Goal: Task Accomplishment & Management: Use online tool/utility

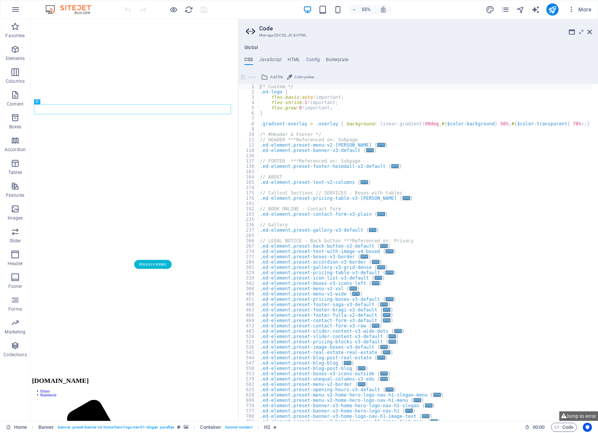
type textarea "/* Custom */"
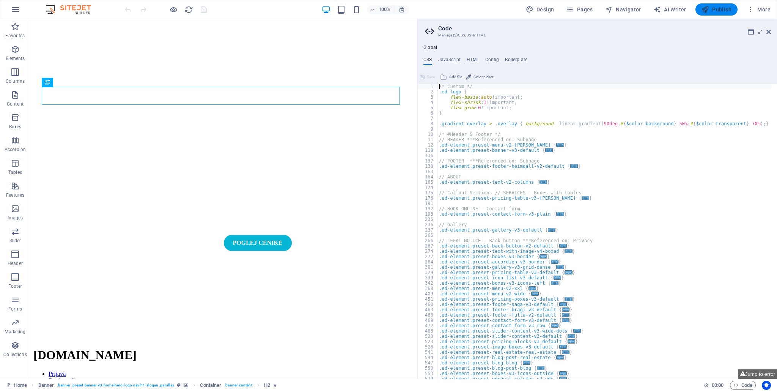
click at [598, 8] on span "Publish" at bounding box center [717, 10] width 30 height 8
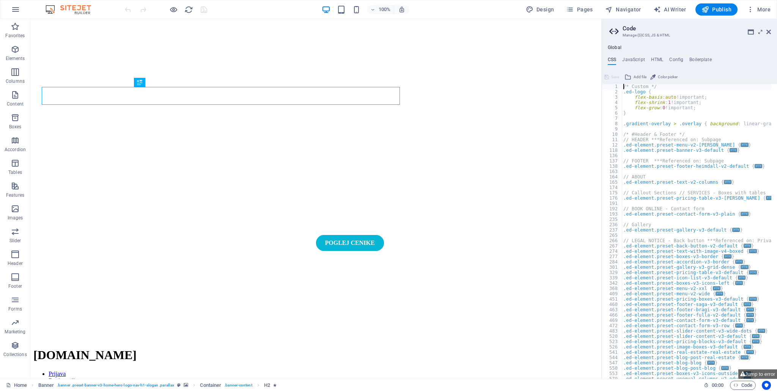
drag, startPoint x: 418, startPoint y: 197, endPoint x: 603, endPoint y: 197, distance: 184.8
click at [603, 197] on div "Home Favorites Elements Columns Content Boxes Accordion Tables Features Images …" at bounding box center [388, 199] width 777 height 360
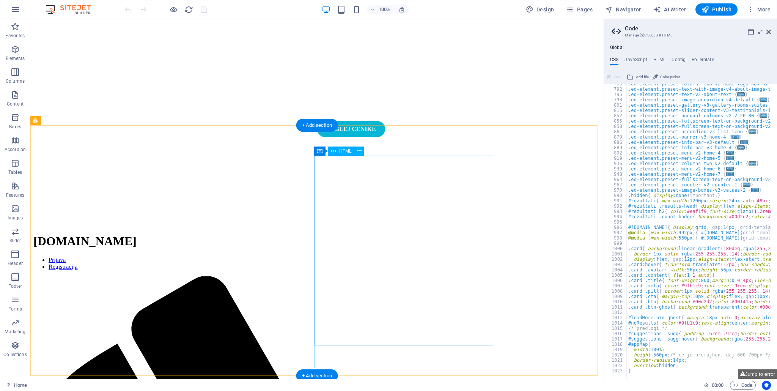
scroll to position [190, 0]
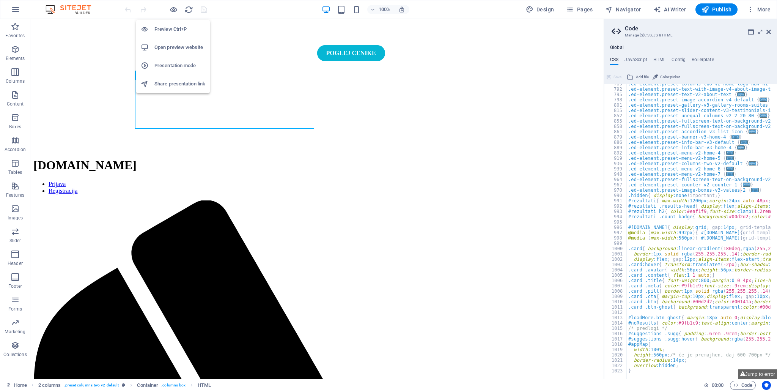
click at [175, 47] on h6 "Open preview website" at bounding box center [179, 47] width 51 height 9
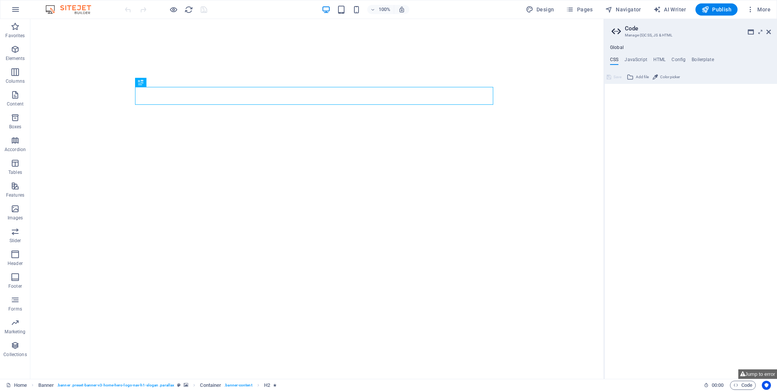
type textarea "/* Custom */"
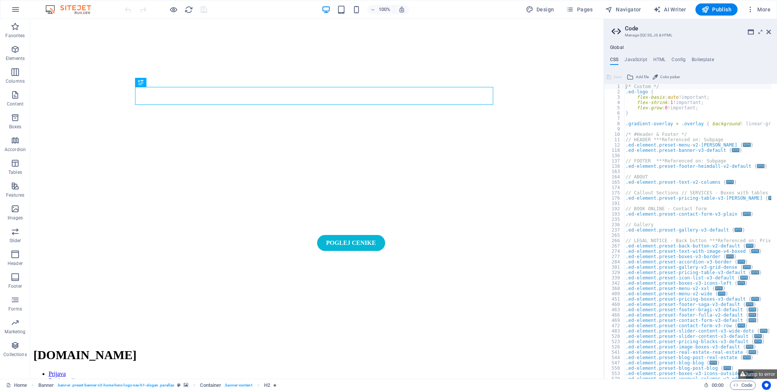
scroll to position [46, 0]
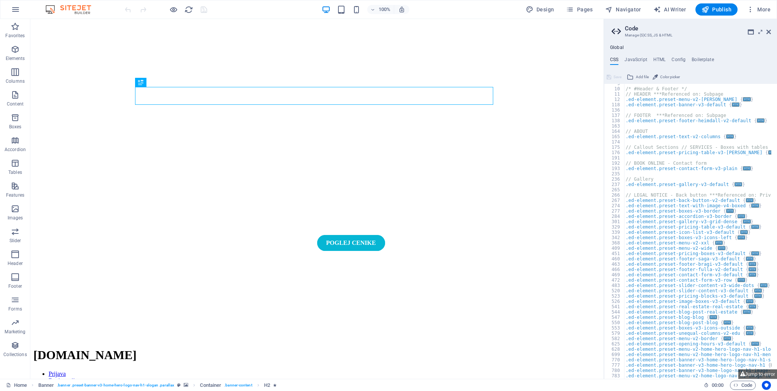
click at [632, 56] on div "Global CSS JavaScript HTML Config Boilerplate /* Custom */ 9 10 11 12 118 136 1…" at bounding box center [690, 212] width 173 height 334
click at [634, 57] on h4 "JavaScript" at bounding box center [636, 61] width 22 height 8
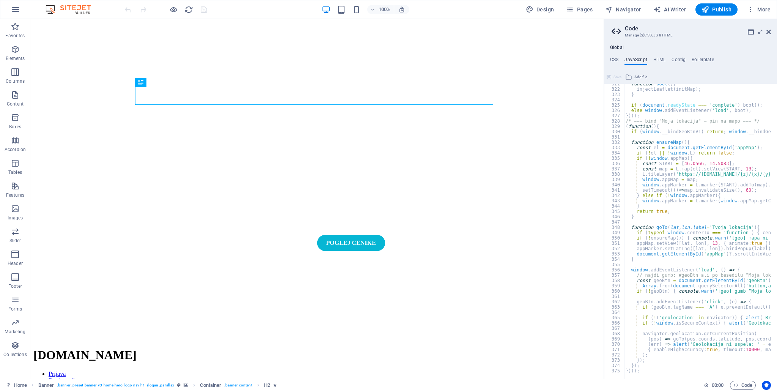
scroll to position [1703, 0]
click at [650, 372] on div at bounding box center [779, 375] width 310 height 8
type textarea "})();"
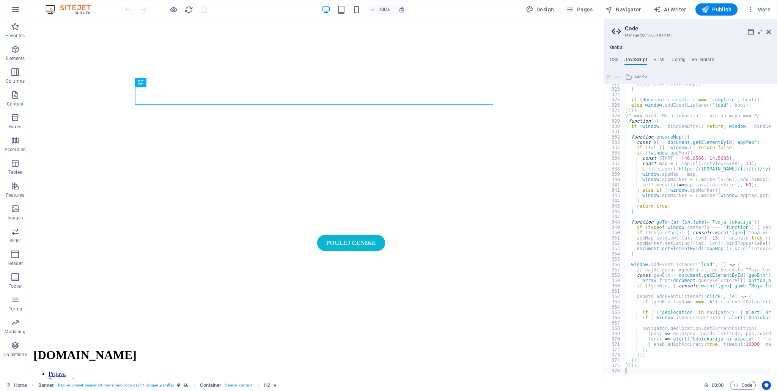
scroll to position [1708, 0]
paste textarea
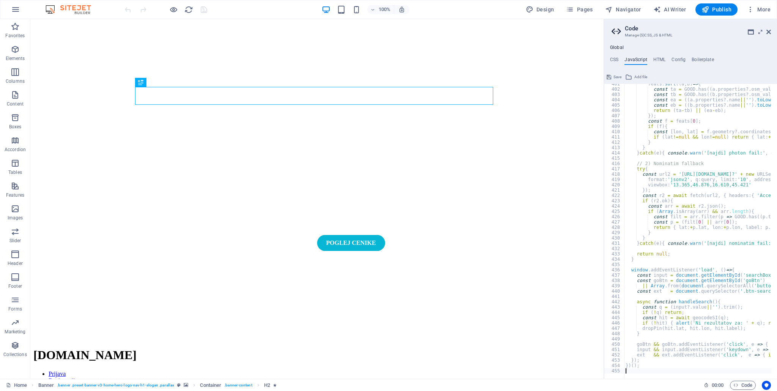
scroll to position [2128, 0]
click at [614, 76] on span "Save" at bounding box center [618, 76] width 8 height 9
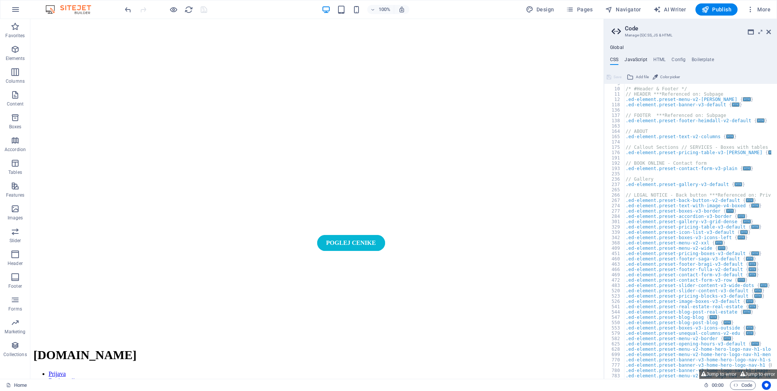
click at [637, 59] on h4 "JavaScript" at bounding box center [636, 61] width 22 height 8
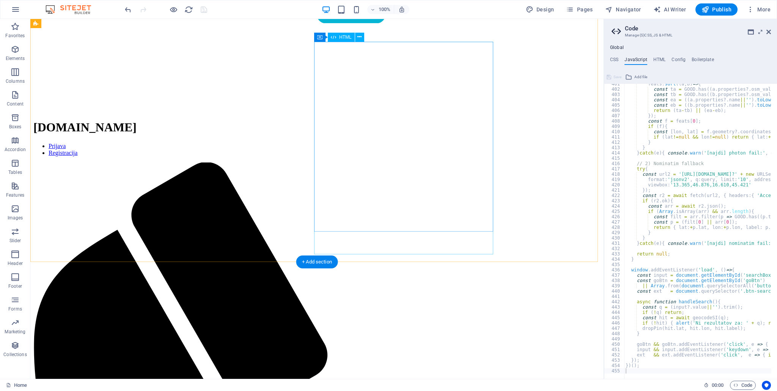
scroll to position [152, 0]
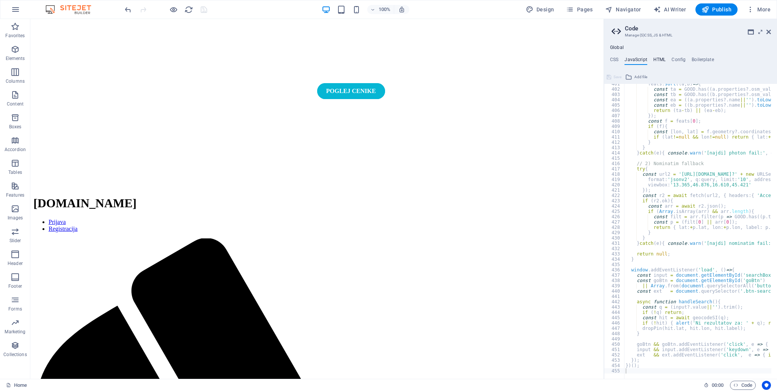
click at [657, 62] on h4 "HTML" at bounding box center [659, 61] width 13 height 8
type textarea "{{content}}"
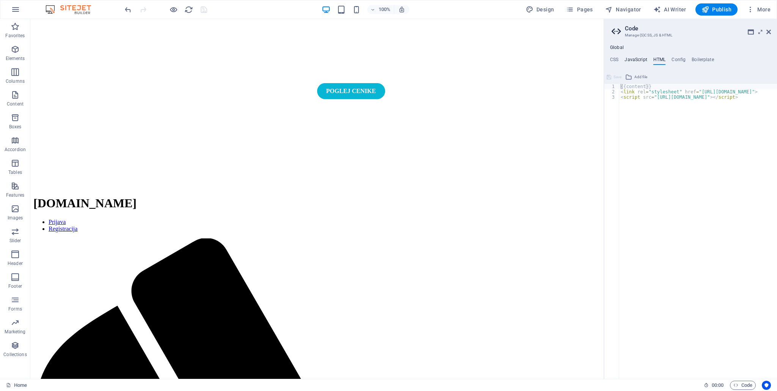
click at [639, 60] on h4 "JavaScript" at bounding box center [636, 61] width 22 height 8
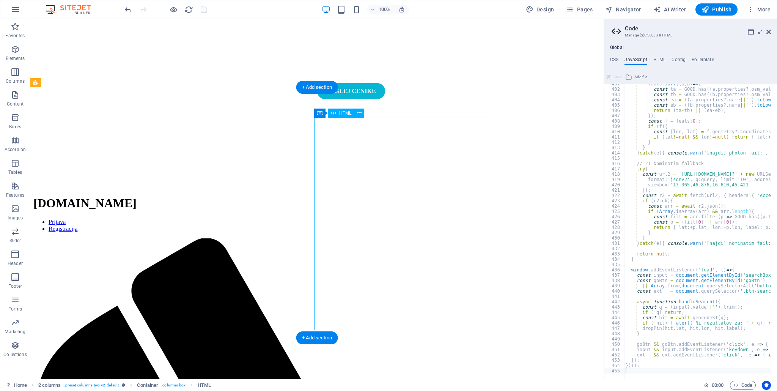
drag, startPoint x: 436, startPoint y: 255, endPoint x: 359, endPoint y: 271, distance: 78.5
drag, startPoint x: 353, startPoint y: 252, endPoint x: 427, endPoint y: 224, distance: 78.9
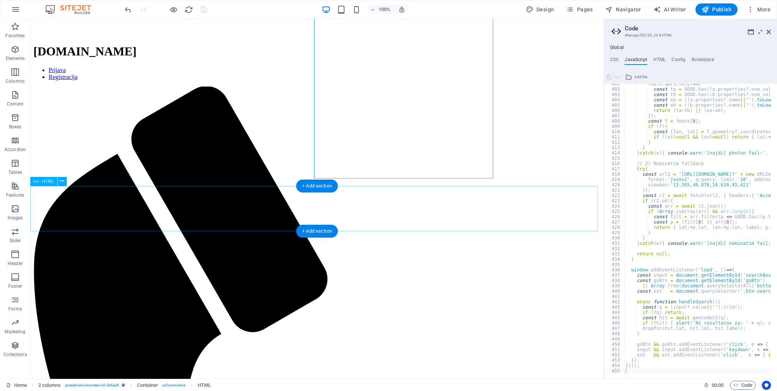
scroll to position [76, 0]
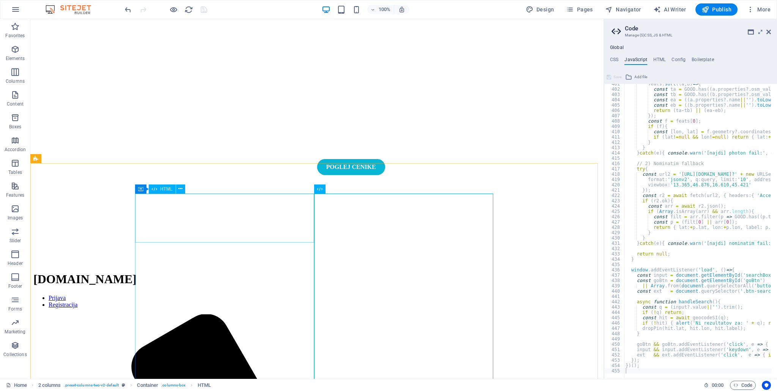
click at [159, 187] on div "HTML" at bounding box center [162, 188] width 27 height 9
click at [160, 187] on div "HTML" at bounding box center [162, 188] width 27 height 9
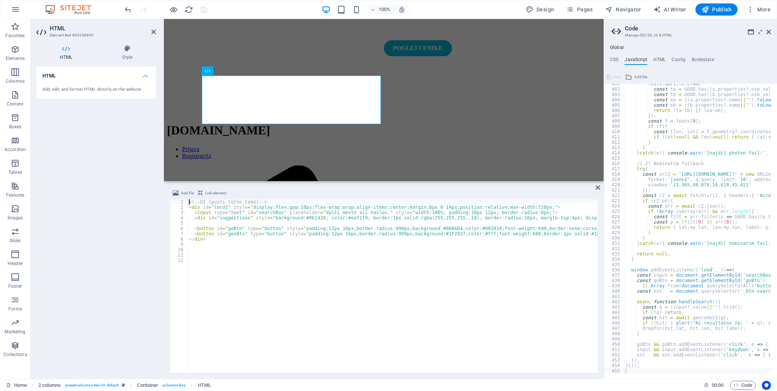
scroll to position [194, 0]
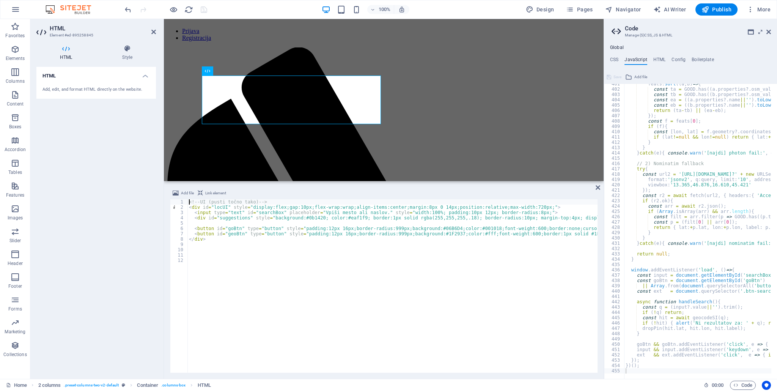
click at [239, 253] on div "<!-- UI (pusti točno tako) --> < div id = "locUI" style = "display:flex;gap:10p…" at bounding box center [514, 290] width 655 height 183
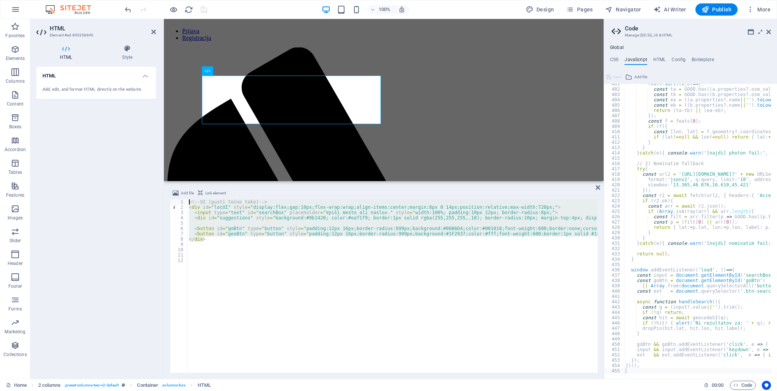
drag, startPoint x: 218, startPoint y: 240, endPoint x: 147, endPoint y: 154, distance: 111.1
click at [147, 154] on div "HTML Element #ed-895258845 HTML Style HTML Add, edit, and format HTML directly …" at bounding box center [316, 199] width 573 height 360
type textarea "<!-- UI (pusti točno tako) --> <div id="locUI" style="display:flex;gap:10px;fle…"
click at [597, 187] on icon at bounding box center [598, 187] width 5 height 6
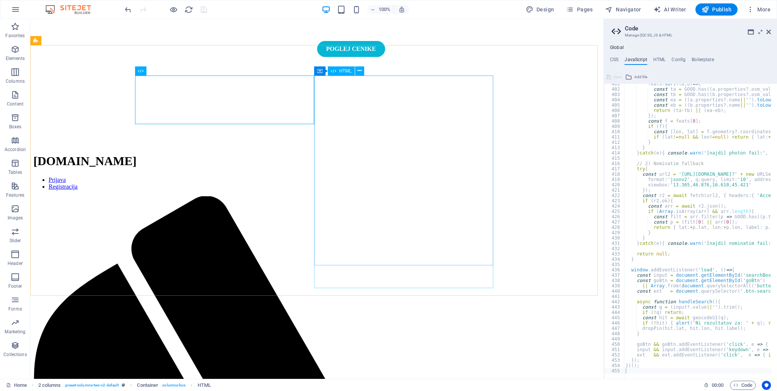
click at [342, 69] on span "HTML" at bounding box center [345, 71] width 13 height 5
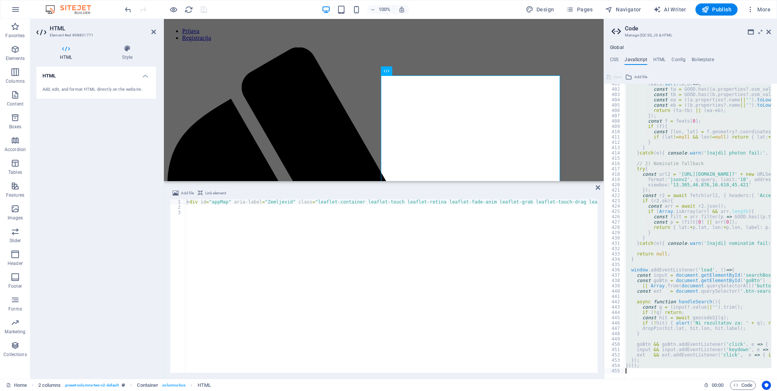
scroll to position [2128, 0]
drag, startPoint x: 627, startPoint y: 246, endPoint x: 677, endPoint y: 391, distance: 153.5
click at [677, 379] on div "Home Favorites Elements Columns Content Boxes Accordion Tables Features Images …" at bounding box center [388, 199] width 777 height 360
type textarea "})();"
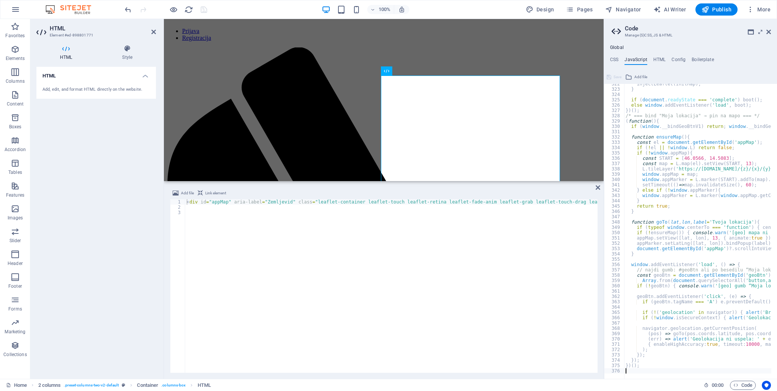
scroll to position [1708, 0]
type textarea "<div id="appMap" aria-label="Zemljevid" class="leaflet-container leaflet-touch …"
drag, startPoint x: 188, startPoint y: 203, endPoint x: 202, endPoint y: 233, distance: 33.4
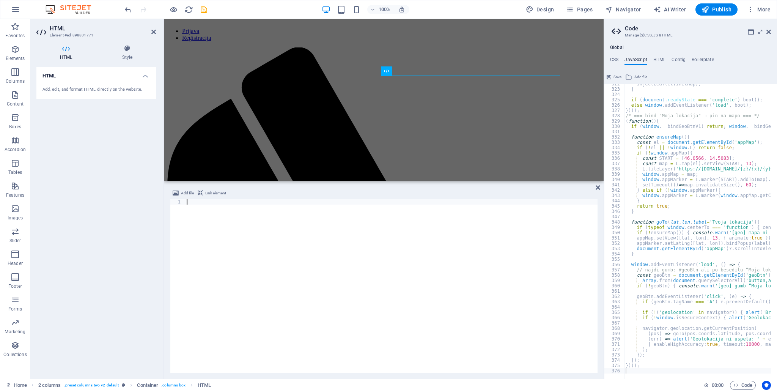
paste textarea "<div id="appMap"></div>"
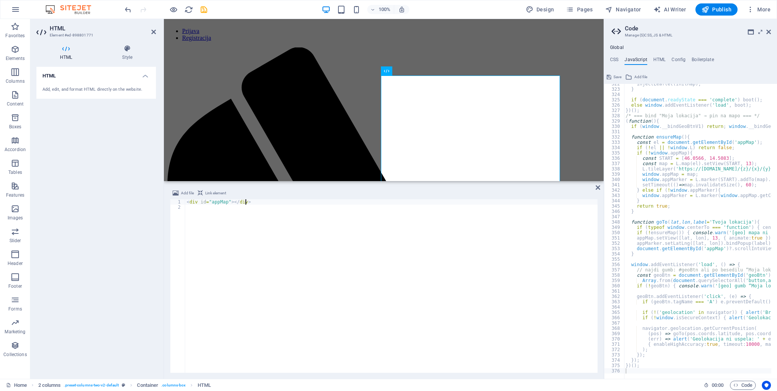
click at [260, 200] on div "< div id = "appMap" > </ div >" at bounding box center [391, 291] width 412 height 184
type textarea "<div id="appMap"></div>"
click at [614, 62] on h4 "CSS" at bounding box center [614, 61] width 8 height 8
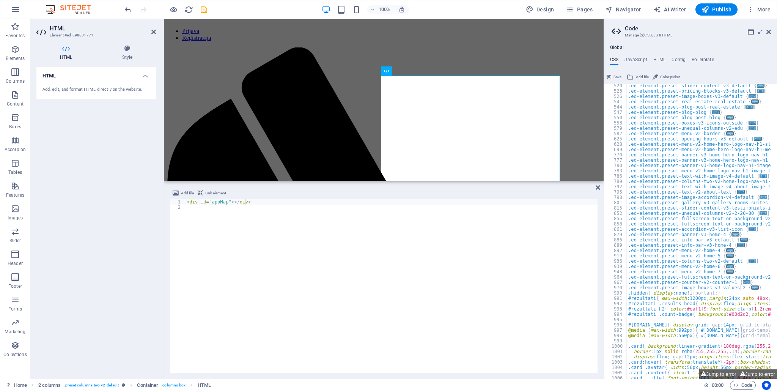
scroll to position [348, 0]
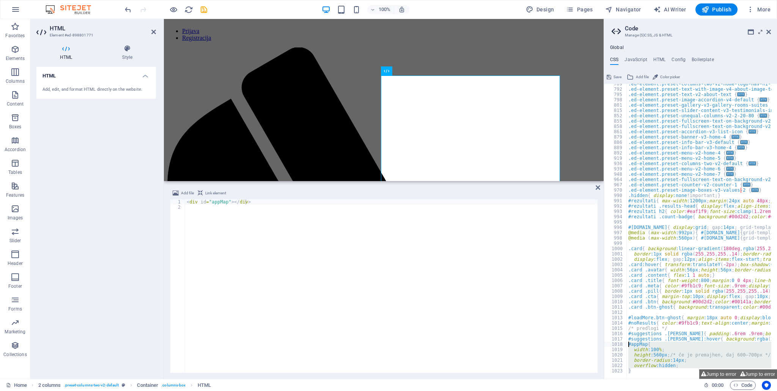
drag, startPoint x: 640, startPoint y: 372, endPoint x: 628, endPoint y: 346, distance: 28.5
click at [628, 346] on div "/* Custom */ 789 792 795 798 801 815 852 855 858 861 879 886 889 892 919 936 93…" at bounding box center [690, 231] width 173 height 295
type textarea "#appMap{ width:100%;"
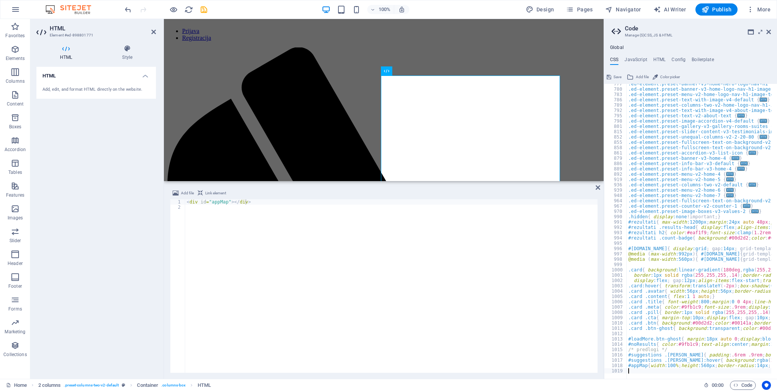
scroll to position [326, 0]
click at [617, 75] on span "Save" at bounding box center [618, 76] width 8 height 9
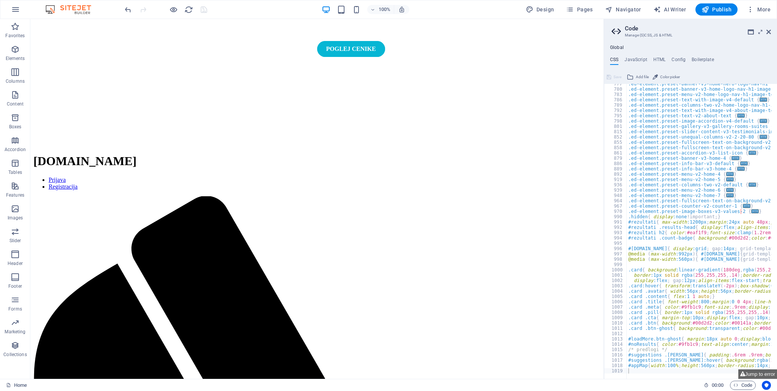
click at [645, 56] on div "Global CSS JavaScript HTML Config Boilerplate 777 780 783 786 789 792 795 798 8…" at bounding box center [690, 212] width 173 height 334
click at [639, 56] on div "Global CSS JavaScript HTML Config Boilerplate 777 780 783 786 789 792 795 798 8…" at bounding box center [690, 212] width 173 height 334
click at [639, 58] on h4 "JavaScript" at bounding box center [636, 61] width 22 height 8
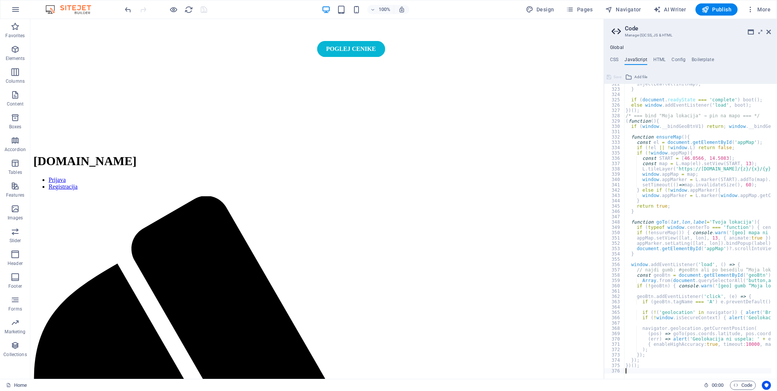
click at [632, 368] on div "injectLeaflet ( initMap ) ; } if ( document . readyState === 'complete' ) boot …" at bounding box center [779, 231] width 310 height 300
type textarea "})();"
click at [631, 370] on div "injectLeaflet ( initMap ) ; } if ( document . readyState === 'complete' ) boot …" at bounding box center [697, 231] width 147 height 295
click at [630, 371] on div "injectLeaflet ( initMap ) ; } if ( document . readyState === 'complete' ) boot …" at bounding box center [779, 231] width 310 height 300
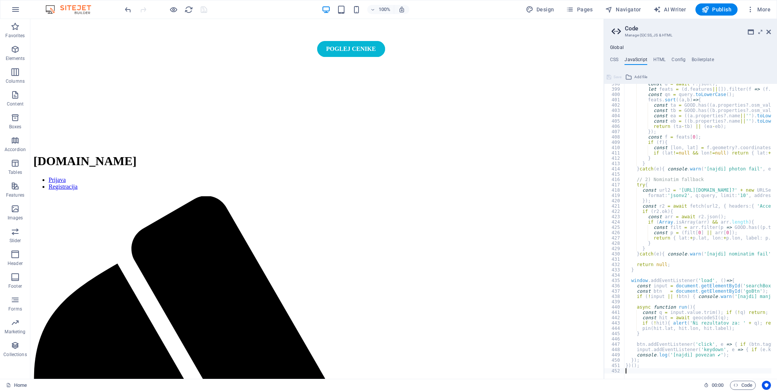
scroll to position [2111, 0]
click at [607, 73] on icon at bounding box center [609, 76] width 5 height 9
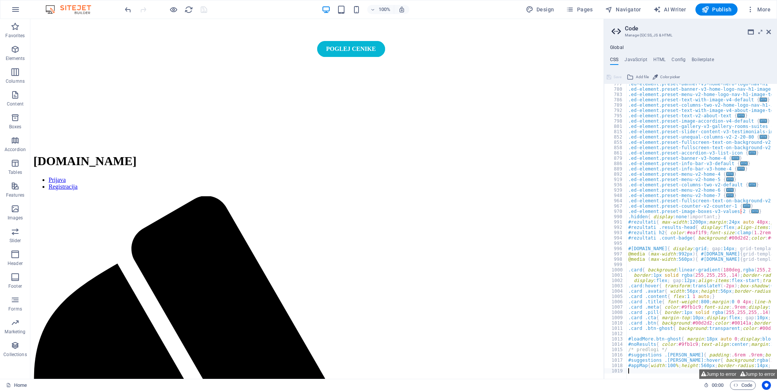
click at [634, 56] on div "Global CSS JavaScript HTML Config Boilerplate 777 780 783 786 789 792 795 798 8…" at bounding box center [690, 212] width 173 height 334
click at [635, 57] on h4 "JavaScript" at bounding box center [636, 61] width 22 height 8
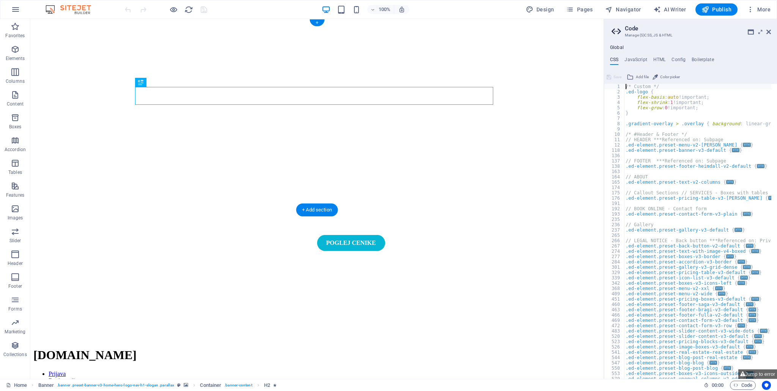
scroll to position [76, 0]
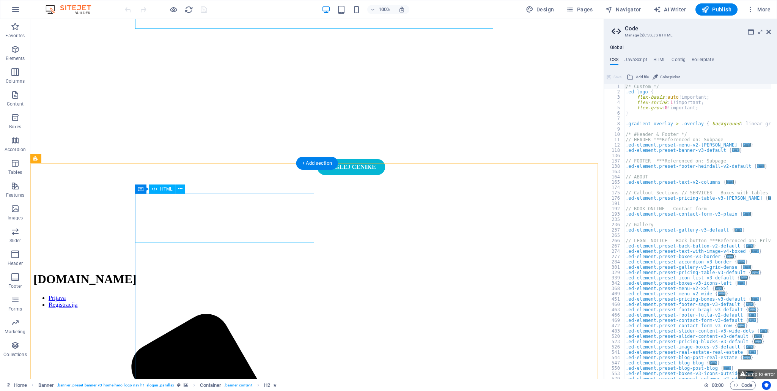
drag, startPoint x: 164, startPoint y: 202, endPoint x: 195, endPoint y: 221, distance: 36.3
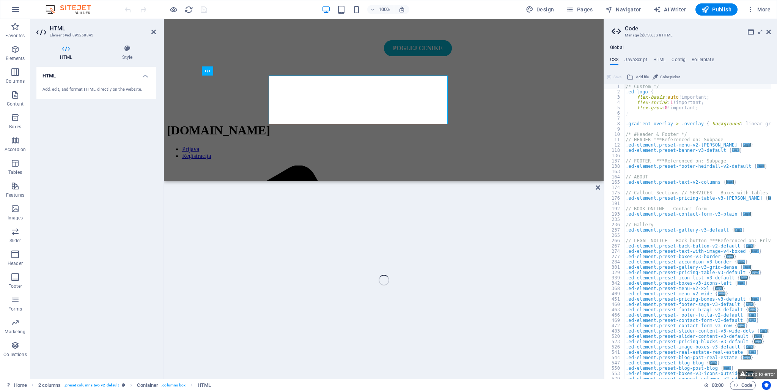
scroll to position [194, 0]
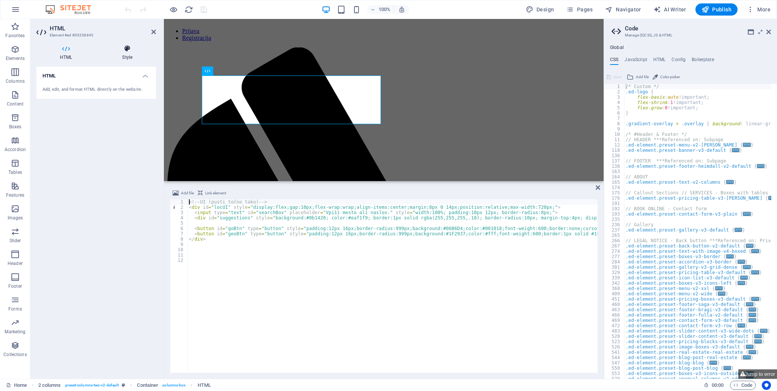
click at [131, 46] on icon at bounding box center [127, 49] width 57 height 8
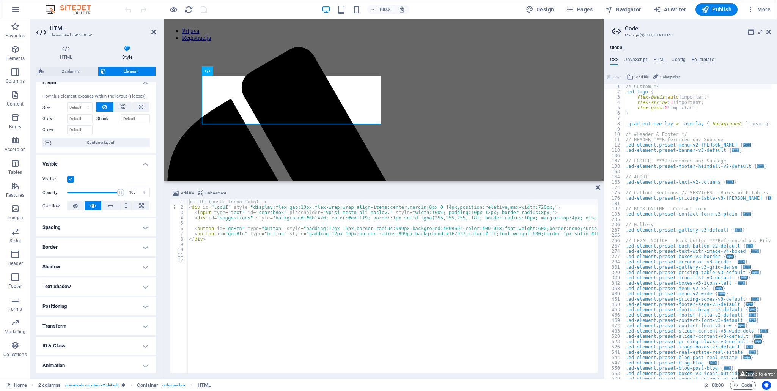
scroll to position [30, 0]
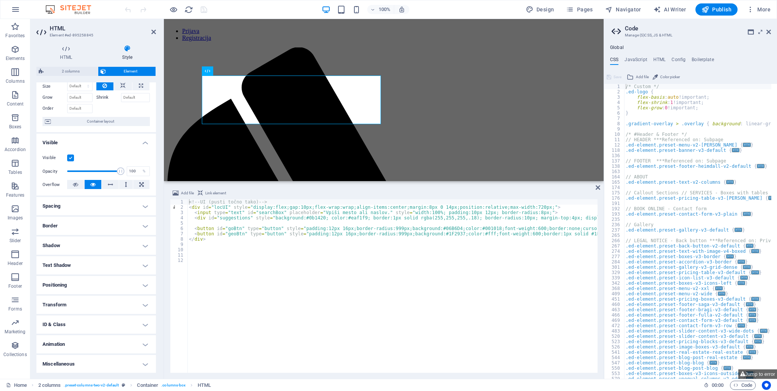
click at [111, 324] on h4 "ID & Class" at bounding box center [96, 324] width 120 height 18
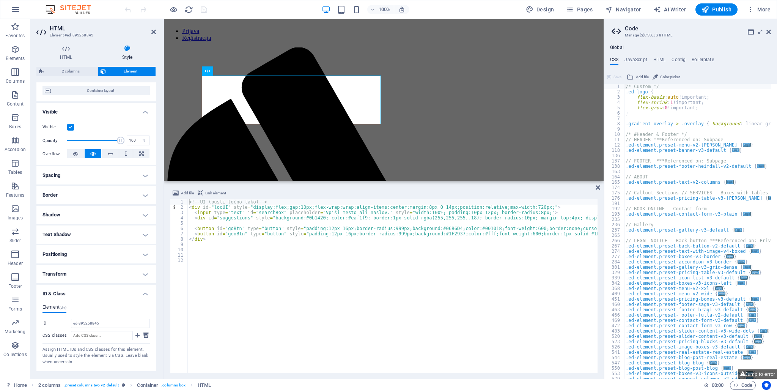
scroll to position [98, 0]
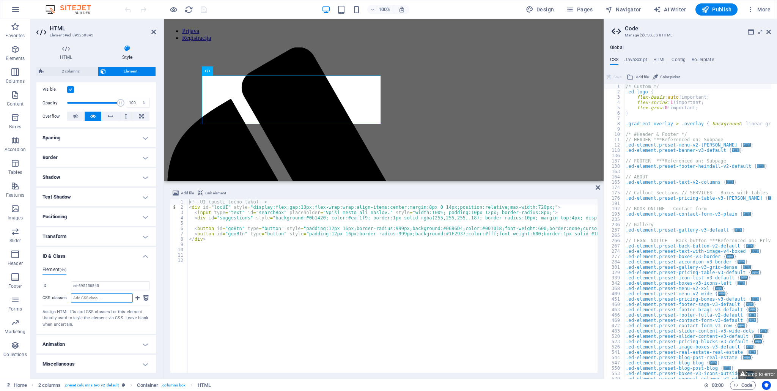
click at [93, 299] on input "CSS classes" at bounding box center [102, 297] width 62 height 9
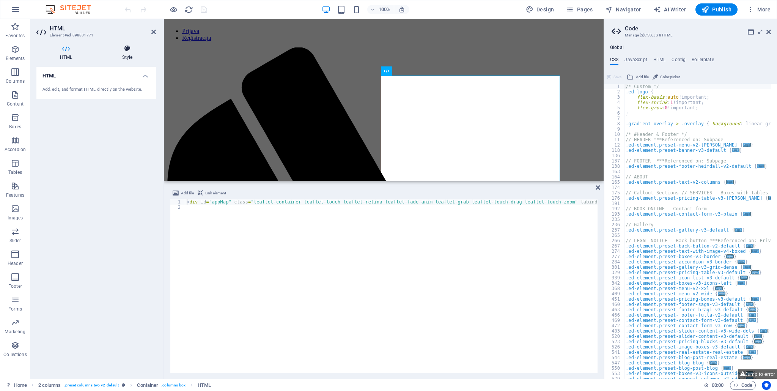
click at [118, 57] on h4 "Style" at bounding box center [127, 53] width 57 height 16
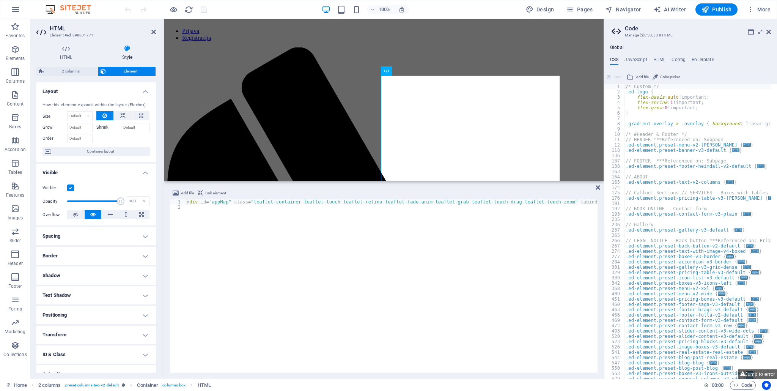
scroll to position [30, 0]
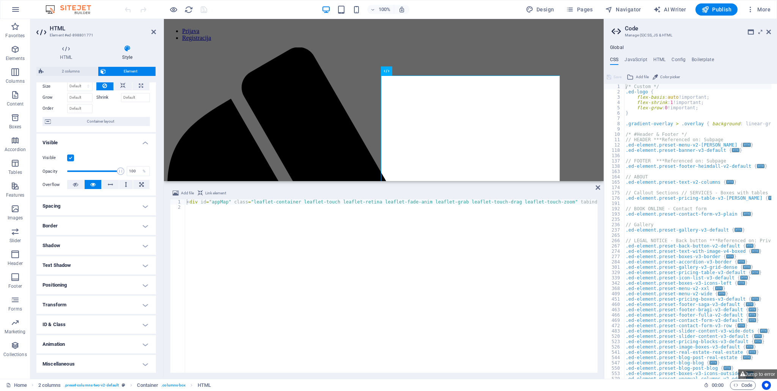
click at [84, 324] on h4 "ID & Class" at bounding box center [96, 324] width 120 height 18
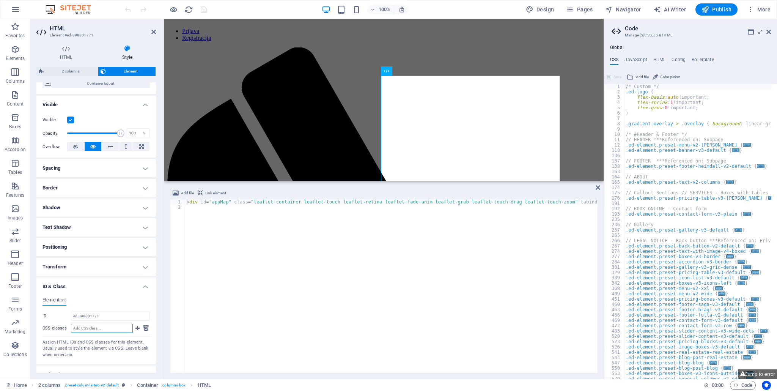
click at [93, 324] on input "CSS classes" at bounding box center [102, 328] width 62 height 9
click at [95, 320] on div "ID ed-898801771 CSS classes Assign HTML IDs and CSS classes for this element. U…" at bounding box center [96, 335] width 107 height 47
click at [97, 315] on input "ed-898801771" at bounding box center [110, 316] width 79 height 9
drag, startPoint x: 97, startPoint y: 315, endPoint x: 79, endPoint y: 318, distance: 18.5
click at [79, 318] on input "ed-898801771" at bounding box center [110, 316] width 79 height 9
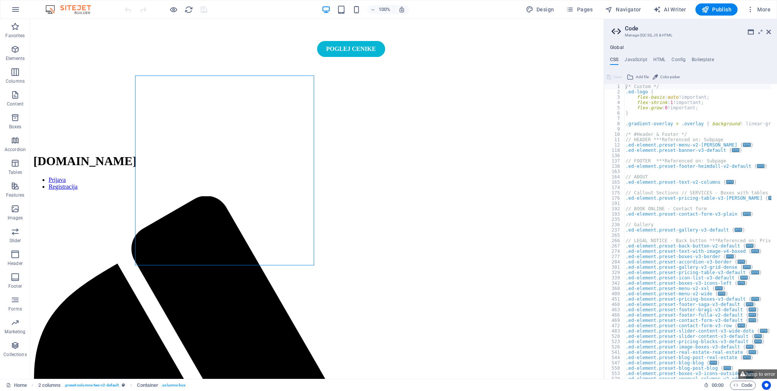
click at [639, 58] on h4 "JavaScript" at bounding box center [636, 61] width 22 height 8
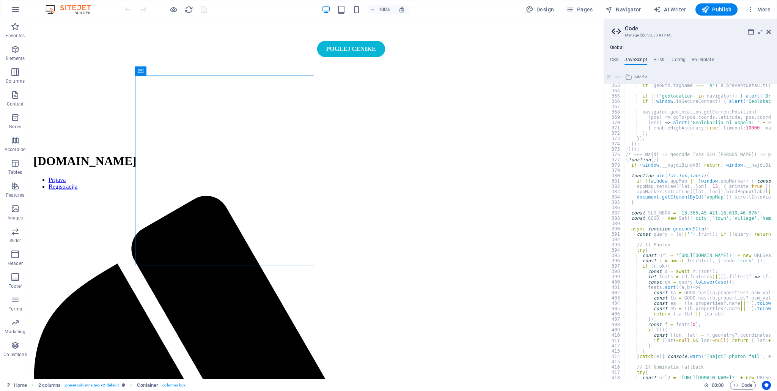
scroll to position [1902, 0]
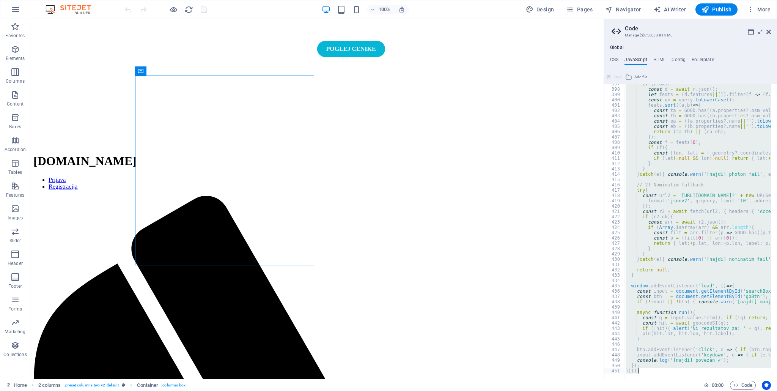
drag, startPoint x: 627, startPoint y: 177, endPoint x: 721, endPoint y: 391, distance: 233.8
click at [721, 379] on div "Home Favorites Elements Columns Content Boxes Accordion Tables Features Images …" at bounding box center [388, 199] width 777 height 360
type textarea "}); })();"
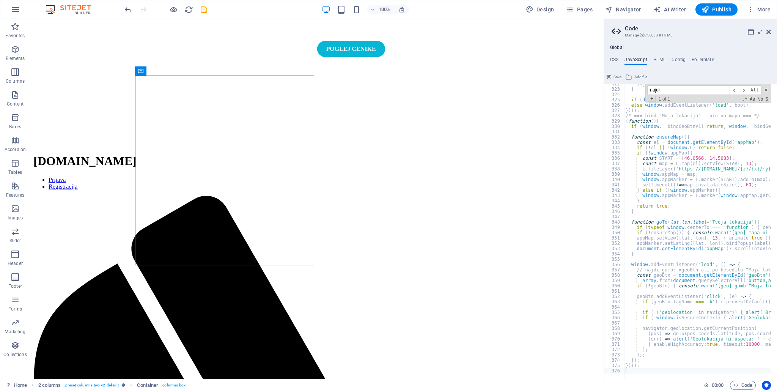
scroll to position [0, 0]
drag, startPoint x: 686, startPoint y: 372, endPoint x: 680, endPoint y: 373, distance: 5.9
click at [680, 373] on div at bounding box center [697, 375] width 147 height 8
type input "najdi"
type textarea "const geoBtn = document.getElementById('geoBtn') ||"
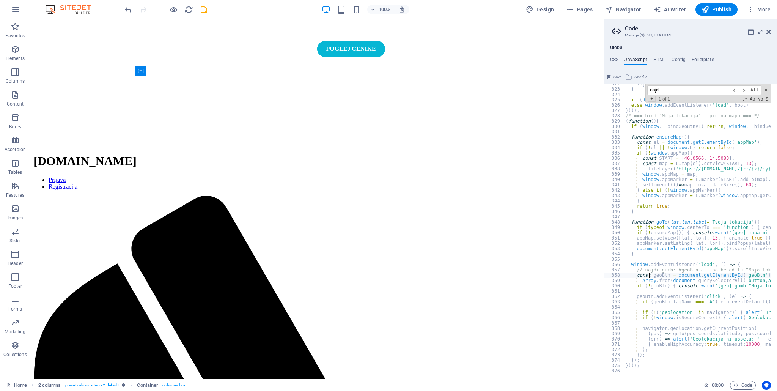
click at [650, 276] on div "injectLeaflet ( initMap ) ; } if ( document . readyState === 'complete' ) boot …" at bounding box center [779, 231] width 310 height 300
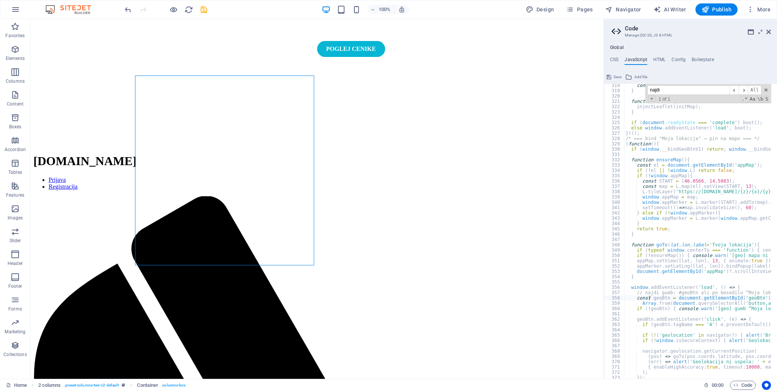
scroll to position [1708, 0]
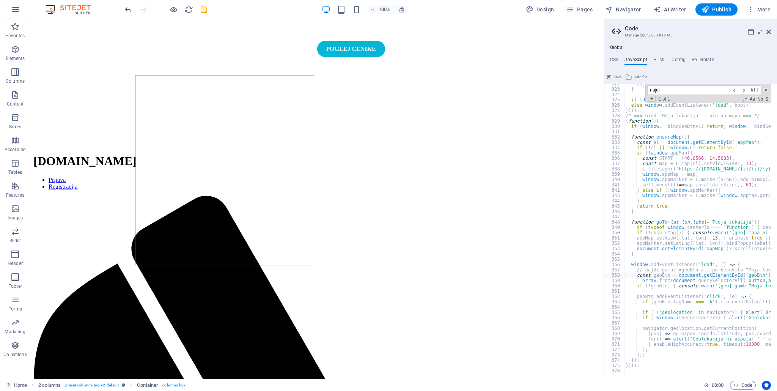
click at [657, 308] on div "injectLeaflet ( initMap ) ; } if ( document . readyState === 'complete' ) boot …" at bounding box center [779, 231] width 310 height 300
click at [662, 270] on div "injectLeaflet ( initMap ) ; } if ( document . readyState === 'complete' ) boot …" at bounding box center [779, 231] width 310 height 300
click at [735, 88] on span "​" at bounding box center [734, 89] width 9 height 9
type textarea "Array.from(document.querySelectorAll('button,a')).find(b => /moja lokacija/i.te…"
click at [661, 282] on div "injectLeaflet ( initMap ) ; } if ( document . readyState === 'complete' ) boot …" at bounding box center [779, 231] width 310 height 300
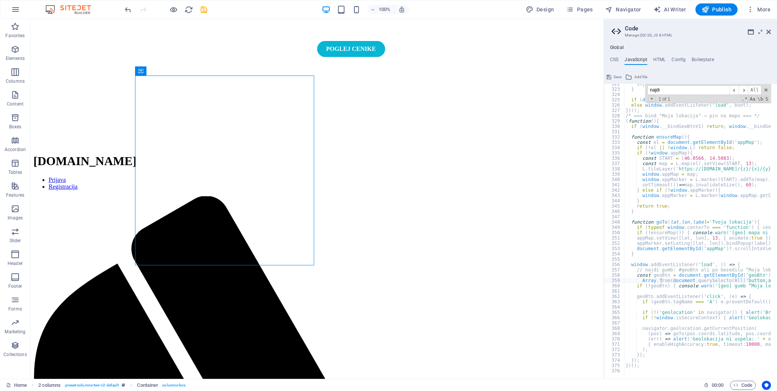
click at [639, 368] on div "injectLeaflet ( initMap ) ; } if ( document . readyState === 'complete' ) boot …" at bounding box center [779, 231] width 310 height 300
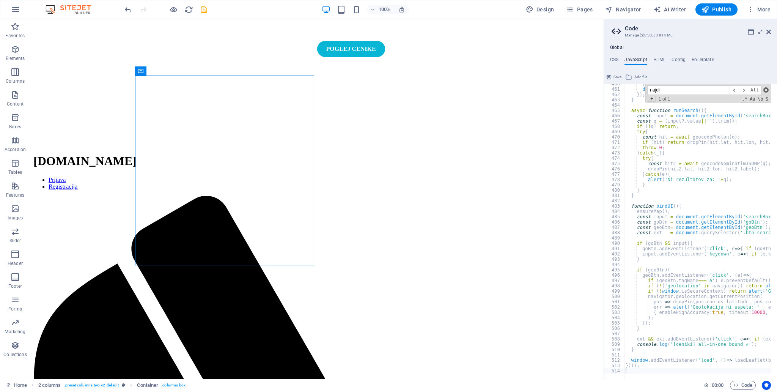
click at [768, 91] on span at bounding box center [766, 89] width 5 height 5
click at [612, 78] on button "Save" at bounding box center [614, 76] width 17 height 9
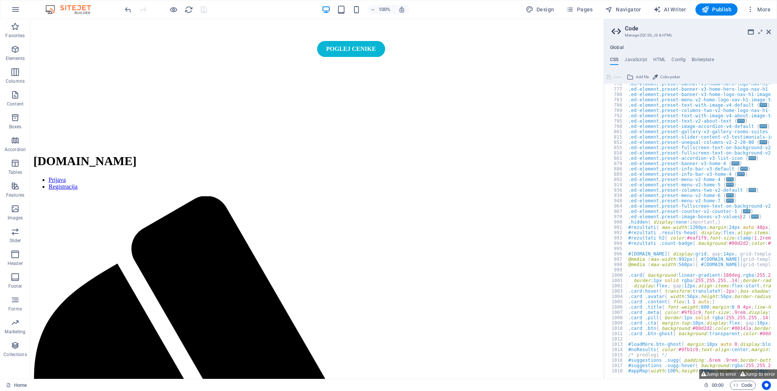
scroll to position [185, 0]
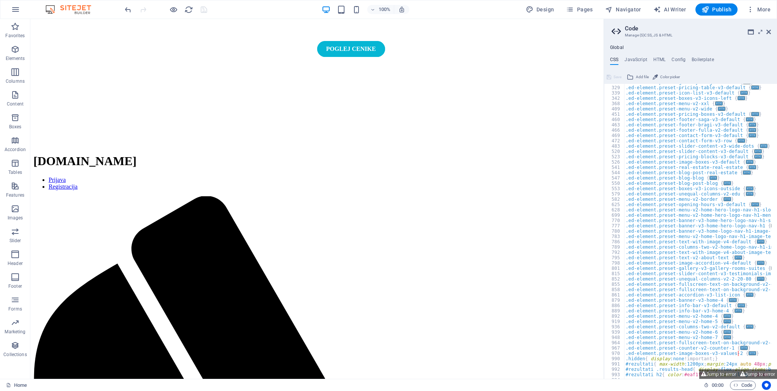
click at [641, 56] on div "Global CSS JavaScript HTML Config Boilerplate 301 329 339 342 368 409 451 460 4…" at bounding box center [690, 212] width 173 height 334
click at [641, 57] on h4 "JavaScript" at bounding box center [636, 61] width 22 height 8
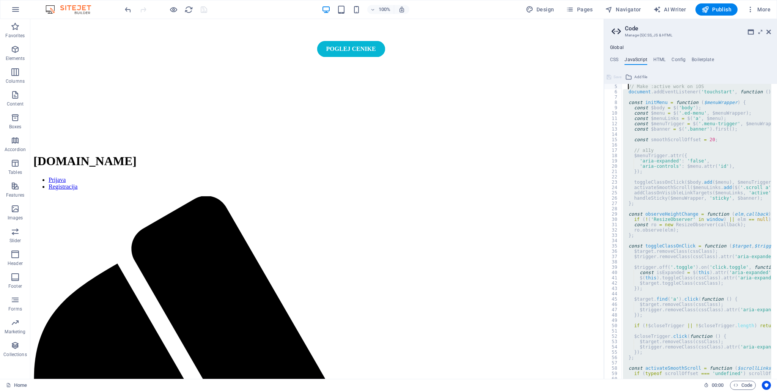
scroll to position [0, 0]
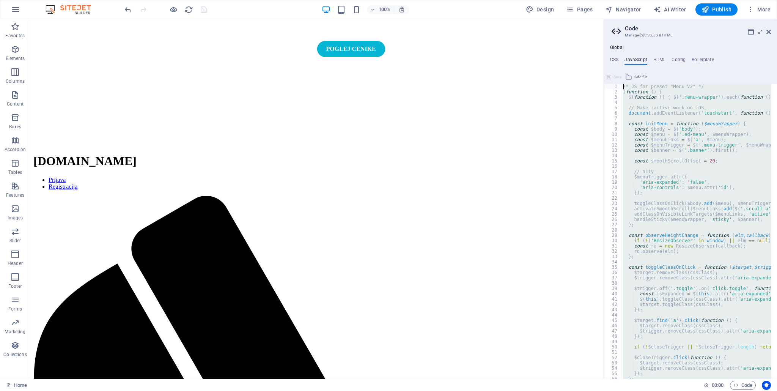
drag, startPoint x: 634, startPoint y: 371, endPoint x: 628, endPoint y: 65, distance: 305.5
click at [628, 65] on div "CSS JavaScript HTML Config Boilerplate 301 329 339 342 368 409 451 460 463 466 …" at bounding box center [690, 218] width 173 height 322
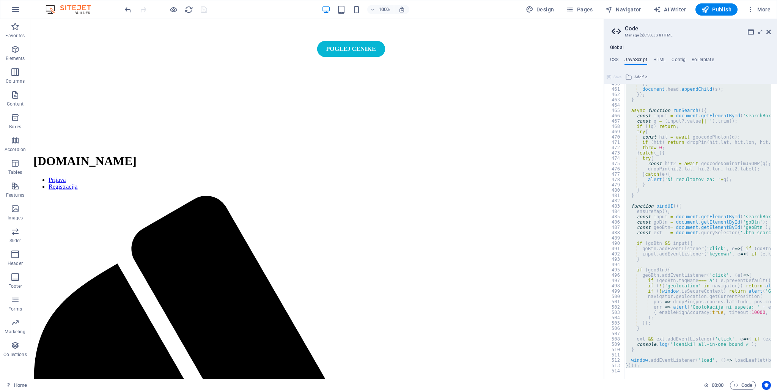
scroll to position [2418, 0]
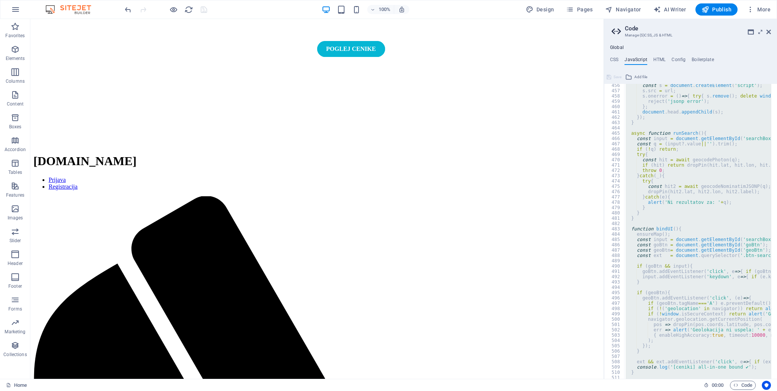
click at [718, 254] on div "const s = document . createElement ( 'script' ) ; s . src = url ; s . onerror =…" at bounding box center [697, 231] width 147 height 295
type textarea "const ext = document.querySelector('.btn-search,[data-action="search"]'); // op…"
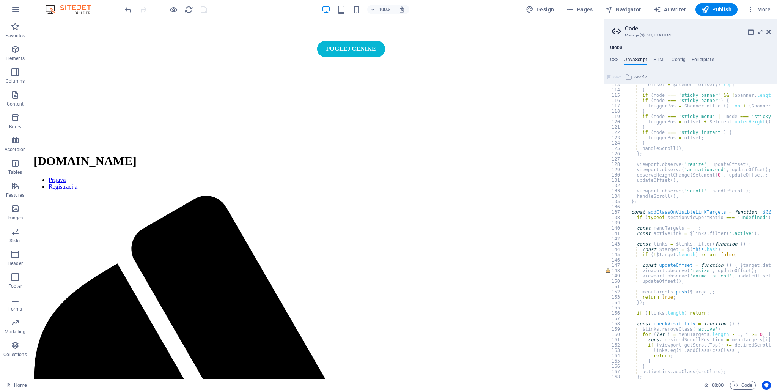
scroll to position [597, 0]
drag, startPoint x: 724, startPoint y: 205, endPoint x: 698, endPoint y: 205, distance: 25.8
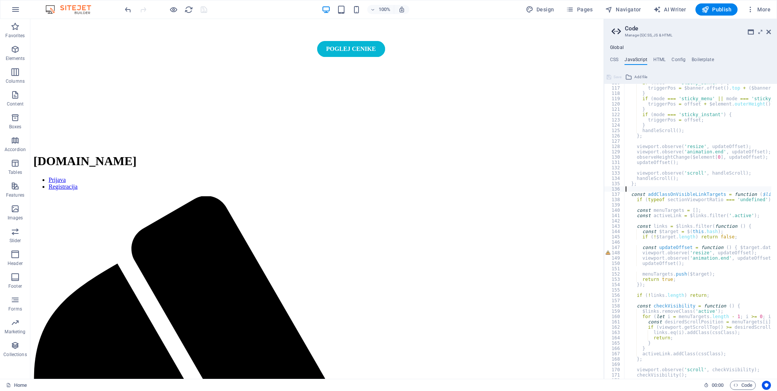
scroll to position [615, 0]
type textarea "menuTargets.push($target);"
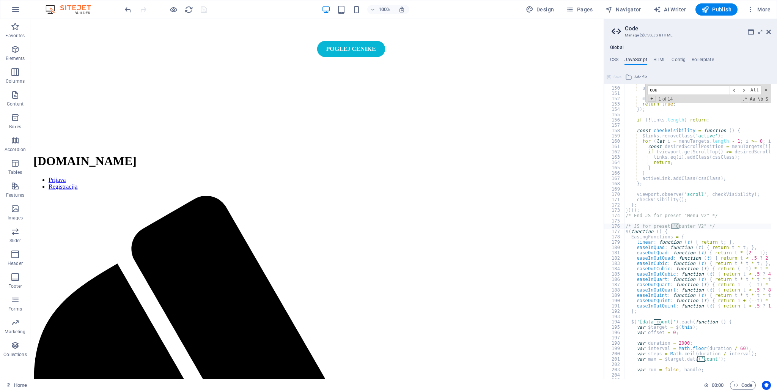
scroll to position [790, 0]
type input "counter"
type textarea "/* JS for preset "Counter V2" */"
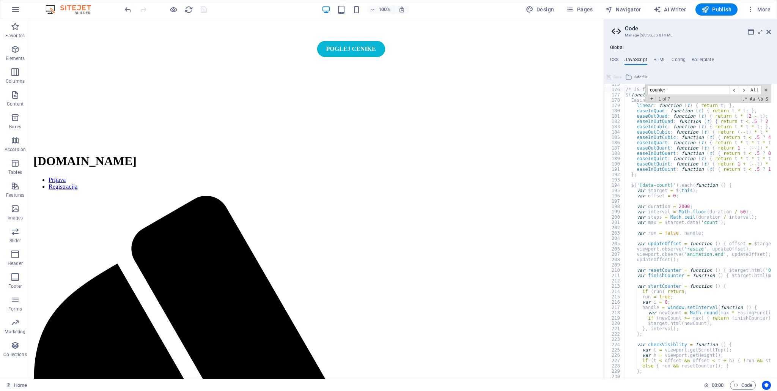
scroll to position [1041, 0]
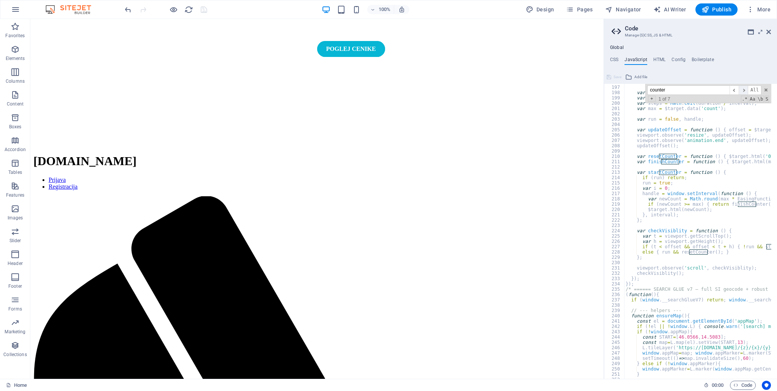
click at [745, 92] on span "​" at bounding box center [743, 89] width 9 height 9
click at [744, 92] on span "​" at bounding box center [743, 89] width 9 height 9
click at [701, 91] on input "counter" at bounding box center [688, 89] width 82 height 9
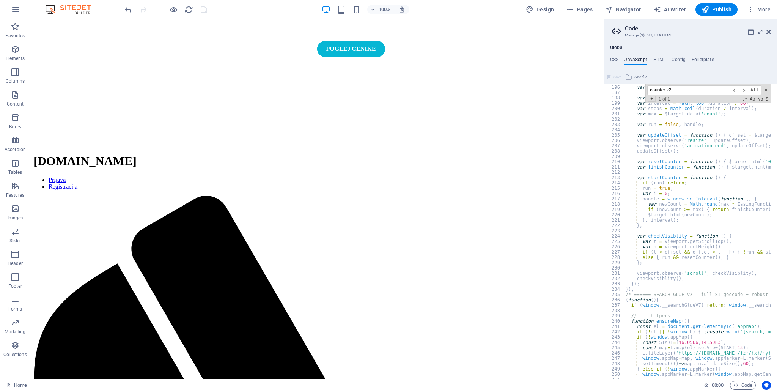
scroll to position [1126, 0]
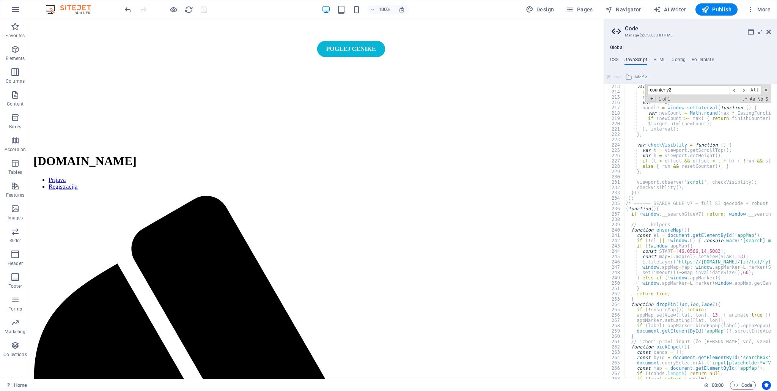
type input "counter v2"
click at [769, 89] on div "counter v2 ​ ​ All Replace All + 1 of 1 .* Aa \b S" at bounding box center [708, 93] width 126 height 19
click at [767, 90] on span at bounding box center [766, 89] width 5 height 5
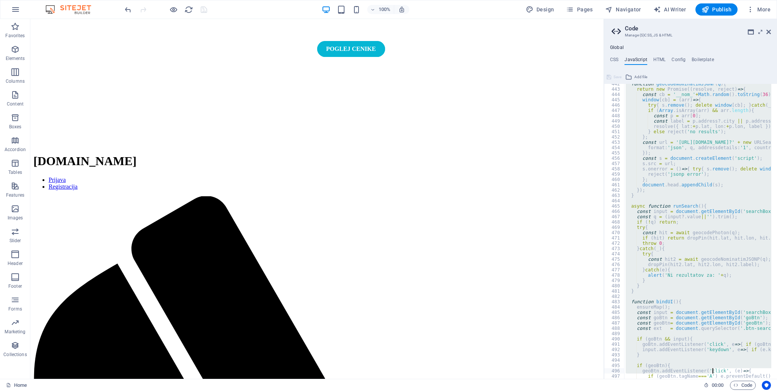
scroll to position [2441, 0]
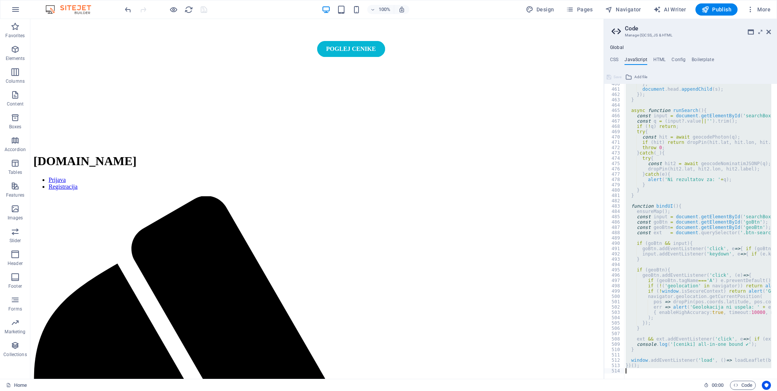
drag, startPoint x: 625, startPoint y: 180, endPoint x: 712, endPoint y: 391, distance: 227.5
click at [712, 379] on div "Home Favorites Elements Columns Content Boxes Accordion Tables Features Images …" at bounding box center [388, 199] width 777 height 360
type textarea "})();"
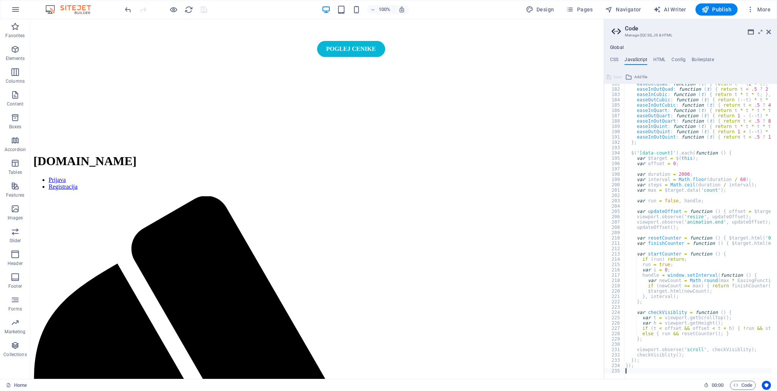
scroll to position [959, 0]
click at [639, 368] on div "easeOutQuad : function ( t ) { return t * ( 2 - t ) ; } , easeInOutQuad : funct…" at bounding box center [779, 231] width 310 height 300
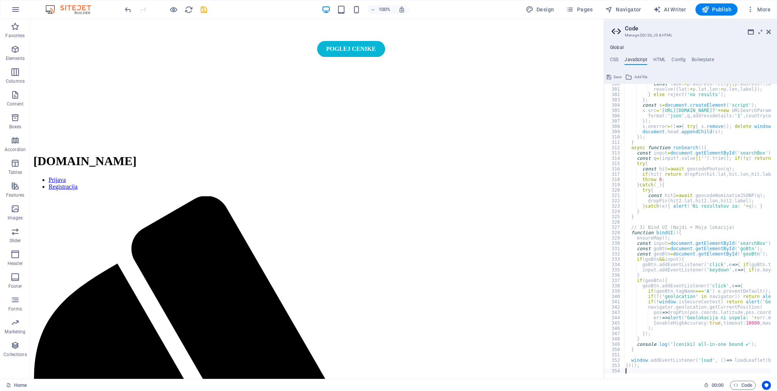
scroll to position [1591, 0]
click at [614, 77] on span "Save" at bounding box center [618, 76] width 8 height 9
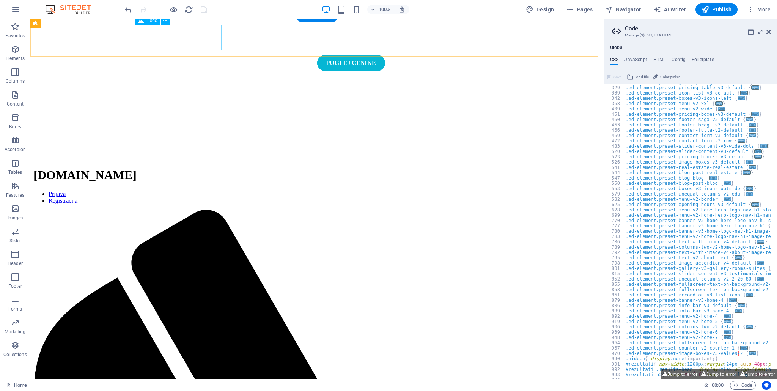
scroll to position [156, 0]
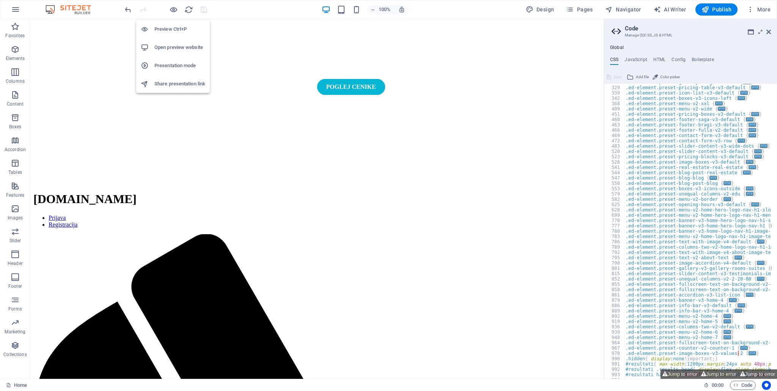
click at [173, 48] on h6 "Open preview website" at bounding box center [179, 47] width 51 height 9
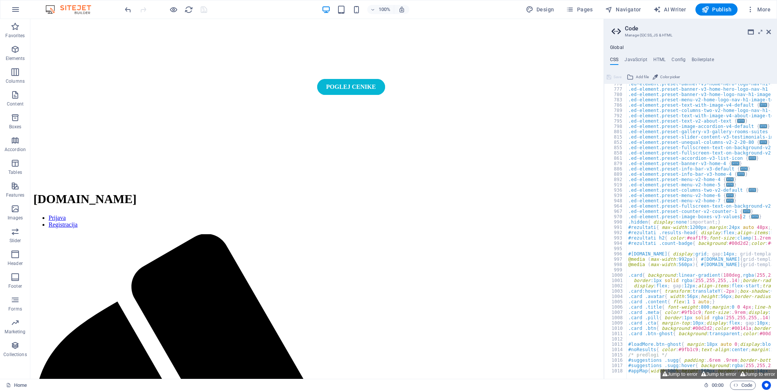
click at [651, 59] on ul "CSS JavaScript HTML Config Boilerplate" at bounding box center [690, 61] width 173 height 8
click at [653, 59] on h4 "HTML" at bounding box center [659, 61] width 13 height 8
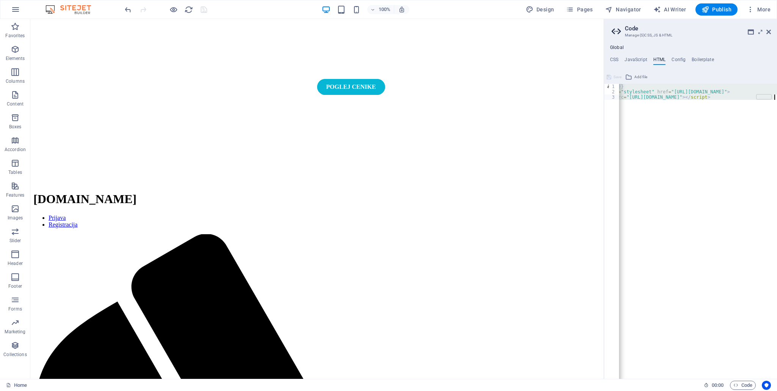
scroll to position [0, 27]
drag, startPoint x: 620, startPoint y: 87, endPoint x: 767, endPoint y: 142, distance: 156.7
click at [767, 142] on div "{{content}} < link rel = "stylesheet" href = "https://unpkg.com/leaflet@1.9.4/d…" at bounding box center [694, 234] width 205 height 300
type textarea "<link rel="stylesheet" href="https://unpkg.com/leaflet@1.9.4/dist/leaflet.css">…"
click at [638, 65] on div "CSS JavaScript HTML Config Boilerplate 770 777 780 783 786 789 792 795 798 801 …" at bounding box center [690, 218] width 173 height 322
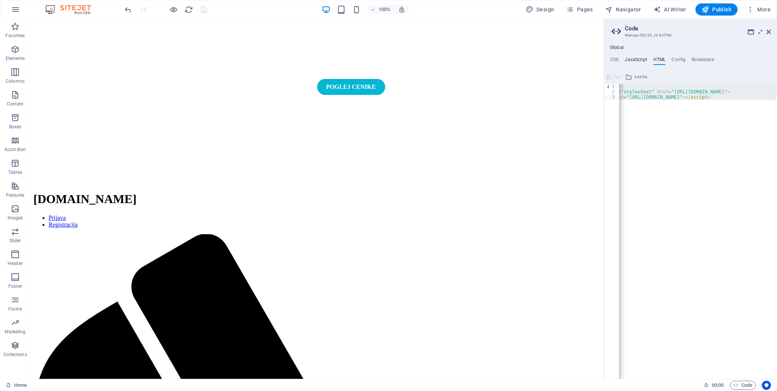
click at [636, 59] on h4 "JavaScript" at bounding box center [636, 61] width 22 height 8
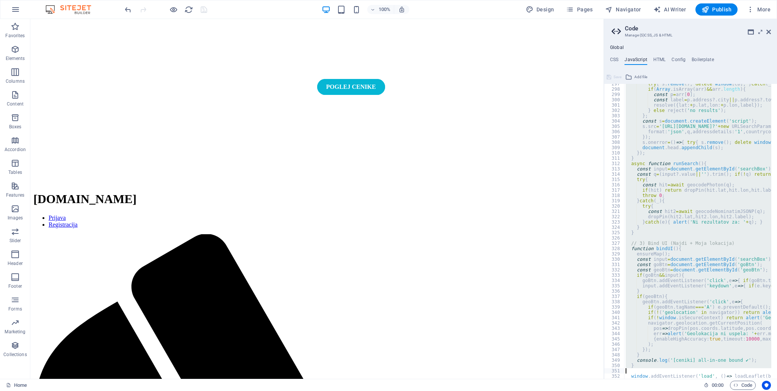
scroll to position [1591, 0]
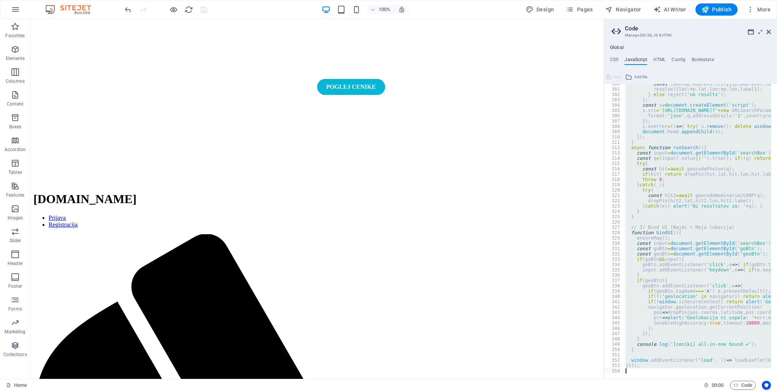
drag, startPoint x: 625, startPoint y: 127, endPoint x: 715, endPoint y: 391, distance: 278.5
click at [715, 379] on div "Home Favorites Elements Columns Content Boxes Accordion Tables Features Images …" at bounding box center [388, 199] width 777 height 360
type textarea "})();"
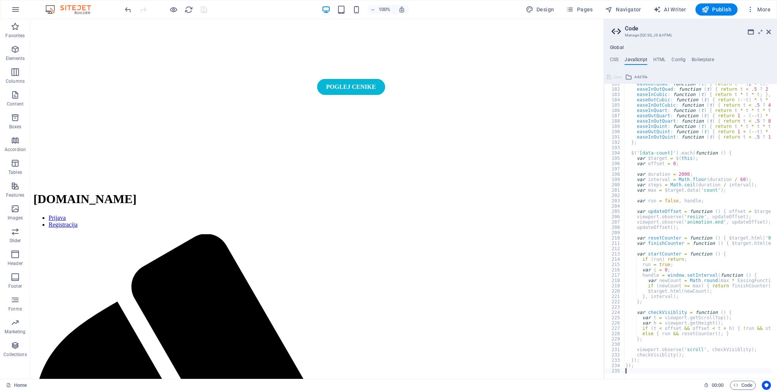
scroll to position [959, 0]
click at [635, 373] on div at bounding box center [779, 375] width 310 height 8
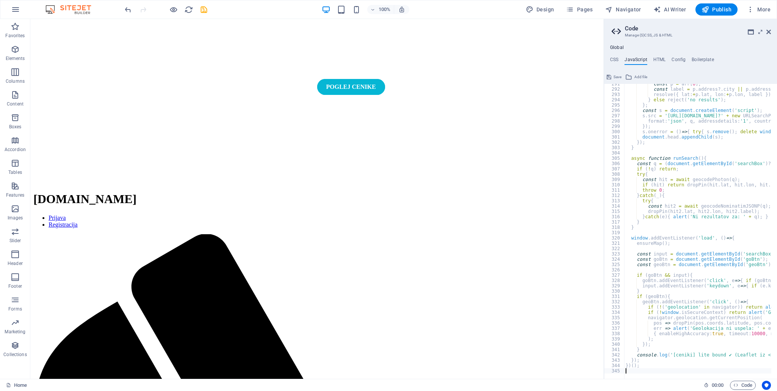
click at [611, 75] on icon at bounding box center [609, 76] width 5 height 9
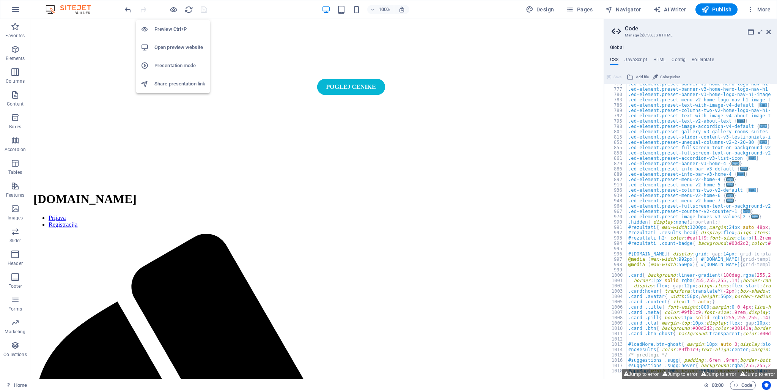
click at [176, 48] on h6 "Open preview website" at bounding box center [179, 47] width 51 height 9
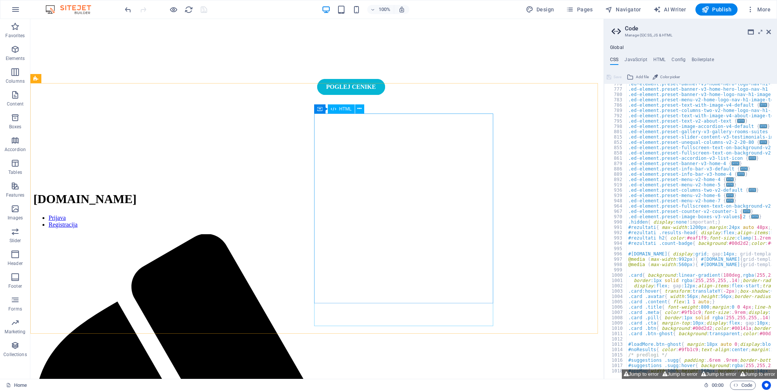
click at [342, 110] on span "HTML" at bounding box center [345, 109] width 13 height 5
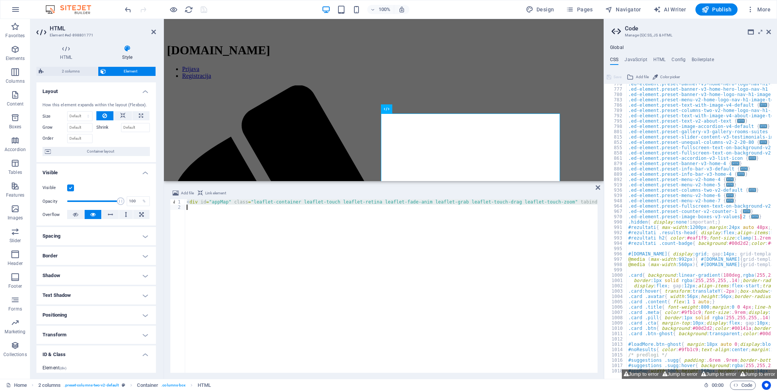
drag, startPoint x: 187, startPoint y: 201, endPoint x: 582, endPoint y: 214, distance: 395.6
drag, startPoint x: 181, startPoint y: 167, endPoint x: 176, endPoint y: 223, distance: 56.7
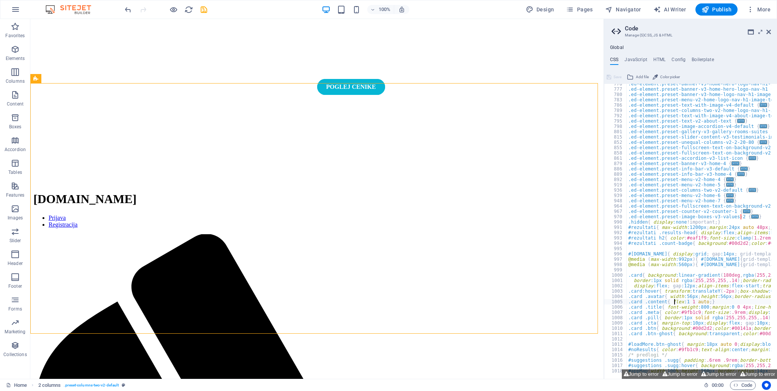
drag, startPoint x: 675, startPoint y: 301, endPoint x: 679, endPoint y: 353, distance: 52.9
click at [644, 376] on button "Jump to error" at bounding box center [641, 373] width 39 height 9
type textarea "border-radius: 0; /* $box-border-radius: 0 0 0 0 */"
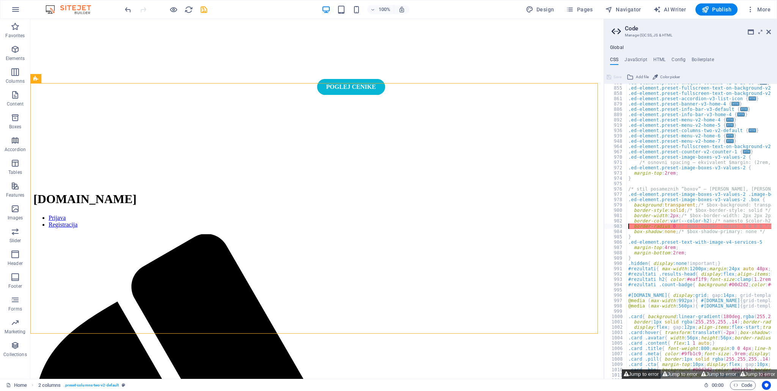
scroll to position [381, 0]
click at [665, 376] on button "Jump to error" at bounding box center [680, 373] width 39 height 9
click at [707, 375] on button "Jump to error" at bounding box center [718, 373] width 39 height 9
click at [683, 375] on button "Jump to error" at bounding box center [680, 373] width 39 height 9
click at [724, 373] on button "Jump to error" at bounding box center [718, 373] width 39 height 9
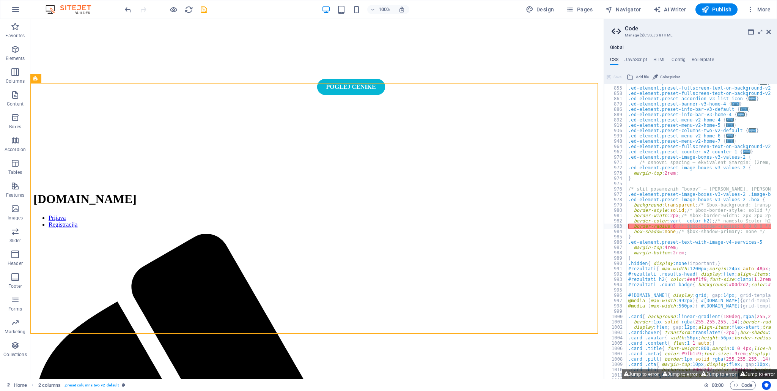
click at [743, 375] on icon at bounding box center [742, 374] width 5 height 5
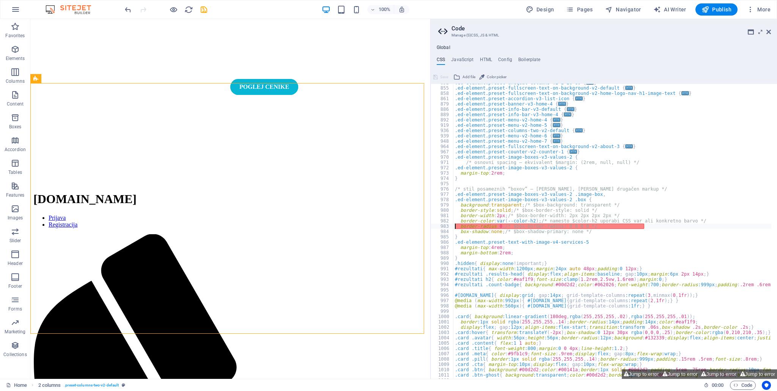
drag, startPoint x: 604, startPoint y: 253, endPoint x: 392, endPoint y: 235, distance: 212.5
click at [429, 254] on div "Home Favorites Elements Columns Content Boxes Accordion Tables Features Images …" at bounding box center [388, 199] width 777 height 360
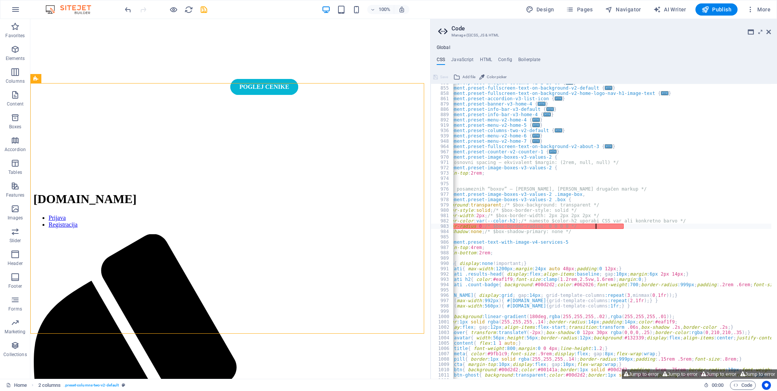
click at [617, 228] on div ".ed-element.preset-unequal-columns-v2-2-20-80 { ... } .ed-element.preset-fullsc…" at bounding box center [634, 230] width 402 height 300
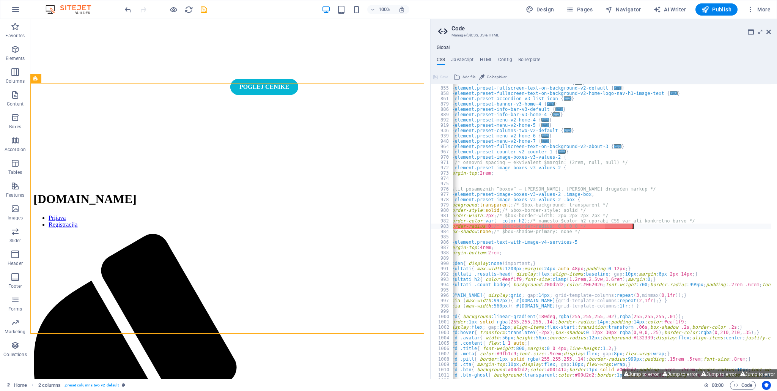
scroll to position [0, 0]
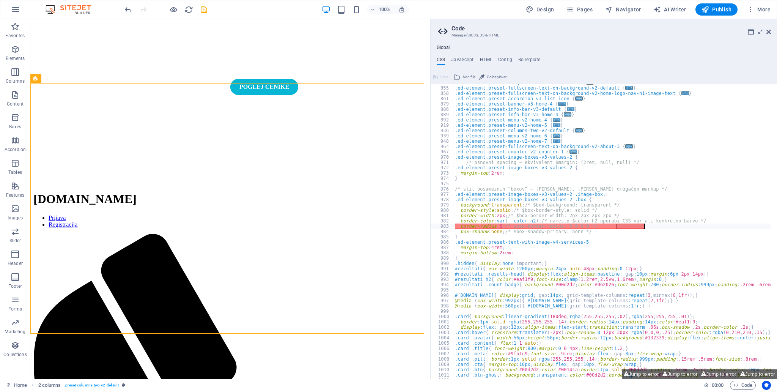
drag, startPoint x: 515, startPoint y: 378, endPoint x: 371, endPoint y: 352, distance: 146.1
click at [462, 62] on h4 "JavaScript" at bounding box center [462, 61] width 22 height 8
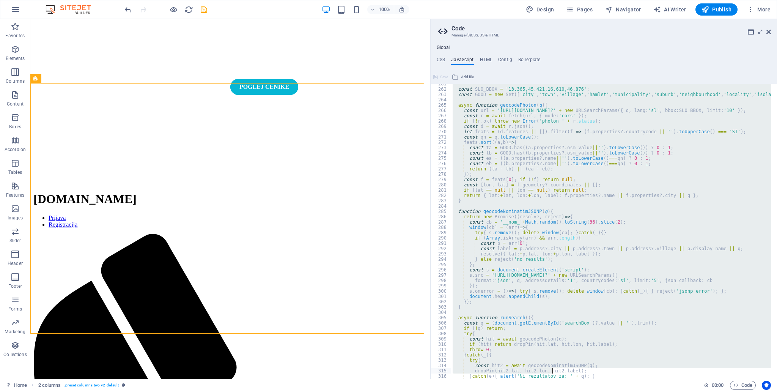
scroll to position [1543, 0]
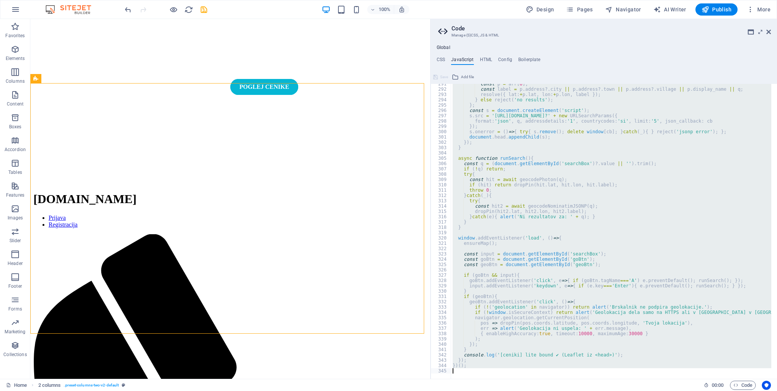
drag, startPoint x: 453, startPoint y: 150, endPoint x: 556, endPoint y: 391, distance: 262.6
click at [556, 379] on div "Home Favorites Elements Columns Content Boxes Accordion Tables Features Images …" at bounding box center [388, 199] width 777 height 360
type textarea "})();"
paste textarea
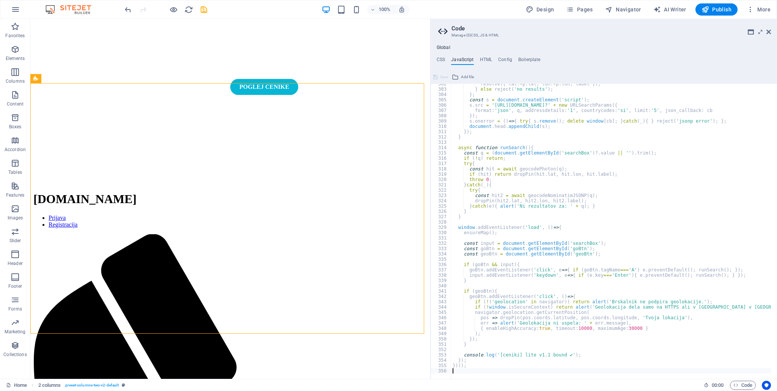
scroll to position [1601, 0]
click at [442, 77] on span "Save" at bounding box center [444, 76] width 8 height 9
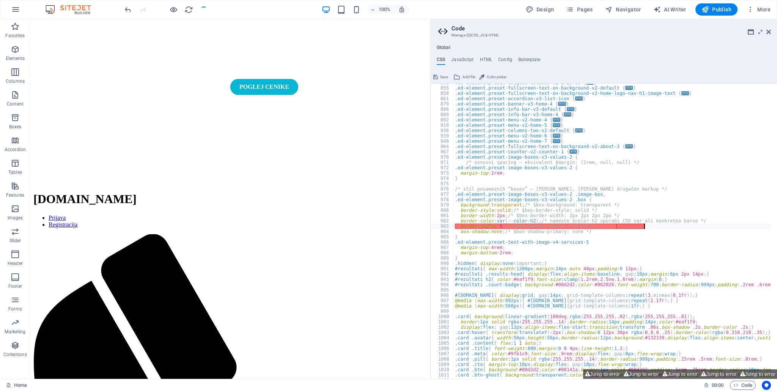
scroll to position [381, 0]
drag, startPoint x: 726, startPoint y: 133, endPoint x: 721, endPoint y: 136, distance: 6.1
click at [726, 133] on div ".ed-element.preset-unequal-columns-v2-2-20-80 { ... } .ed-element.preset-fullsc…" at bounding box center [654, 230] width 402 height 300
type textarea "}"
click at [680, 90] on input ".ed-element.preset-image-boxes-v3-values-2" at bounding box center [688, 89] width 82 height 9
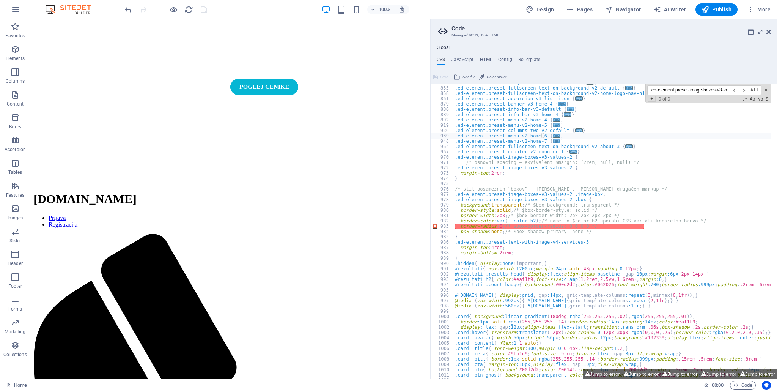
scroll to position [0, 13]
type input ".ed-element.preset-image-boxes-v3-values-2"
click at [457, 159] on div ".ed-element.preset-unequal-columns-v2-2-20-80 { ... } .ed-element.preset-fullsc…" at bounding box center [612, 231] width 318 height 295
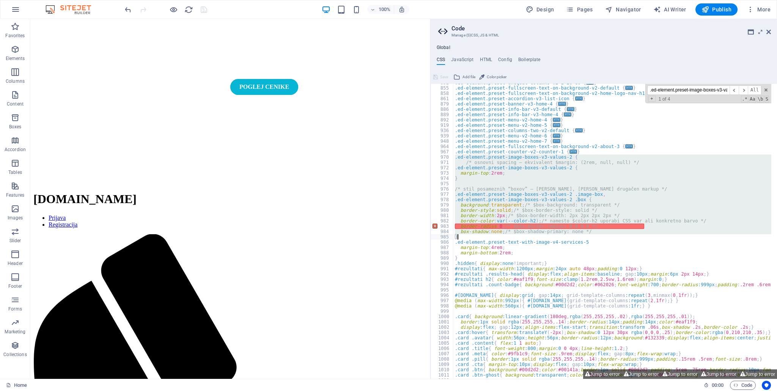
drag, startPoint x: 455, startPoint y: 157, endPoint x: 483, endPoint y: 238, distance: 85.1
click at [483, 238] on div ".ed-element.preset-unequal-columns-v2-2-20-80 { ... } .ed-element.preset-fullsc…" at bounding box center [654, 230] width 402 height 300
type textarea "box-shadow: none; /* $box-shadow-primary: none */ }"
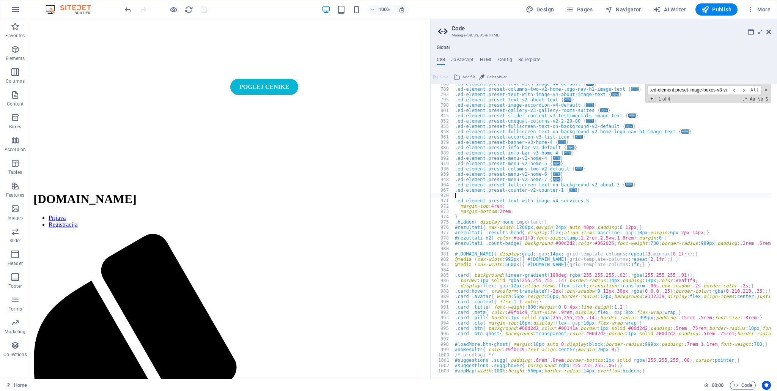
scroll to position [343, 0]
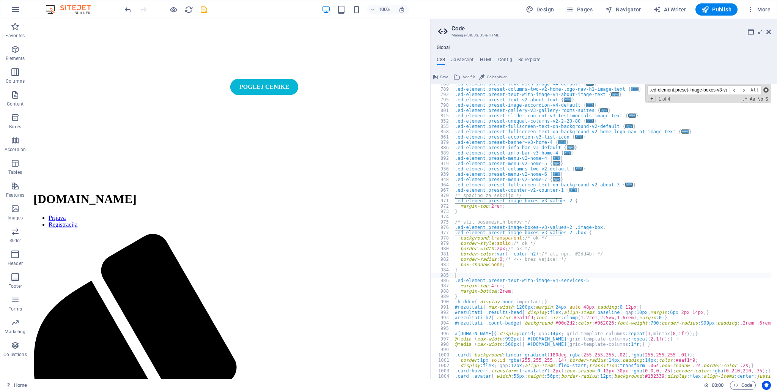
click at [766, 88] on span at bounding box center [766, 89] width 5 height 5
click at [441, 79] on span "Save" at bounding box center [444, 76] width 8 height 9
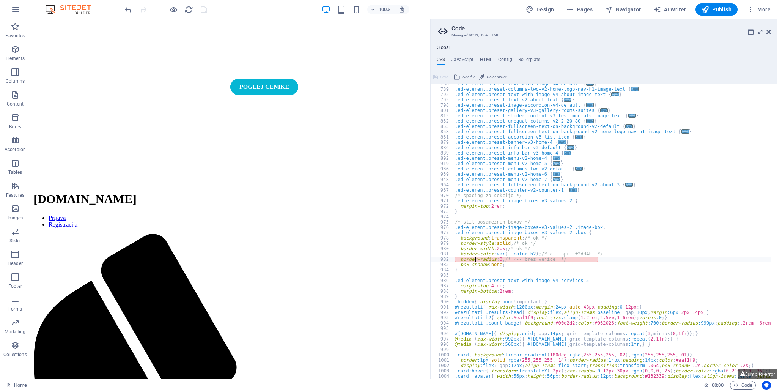
click at [474, 259] on div ".ed-element.preset-text-with-image-v4-default { ... } .ed-element.preset-column…" at bounding box center [654, 231] width 402 height 300
click at [448, 262] on div "983" at bounding box center [442, 264] width 23 height 5
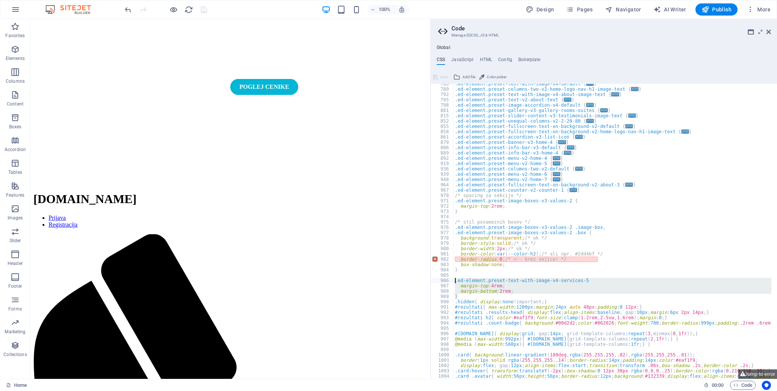
drag, startPoint x: 458, startPoint y: 296, endPoint x: 452, endPoint y: 280, distance: 16.3
click at [452, 280] on div "box-shadow: none; } 786 789 792 795 798 801 815 852 855 858 861 879 886 889 892…" at bounding box center [604, 231] width 346 height 295
type textarea ".ed-element.preset-text-with-image-v4-services-5 margin-top: 4rem;"
paste textarea
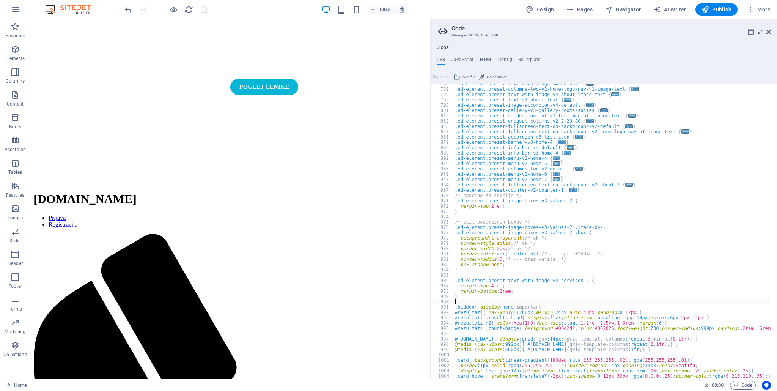
scroll to position [343, 0]
click at [554, 269] on div ".ed-element.preset-text-with-image-v4-default { ... } .ed-element.preset-column…" at bounding box center [654, 231] width 402 height 300
click at [483, 260] on div ".ed-element.preset-text-with-image-v4-default { ... } .ed-element.preset-column…" at bounding box center [654, 231] width 402 height 300
type textarea "border-radius: 0; /* <-- brez vejice! */"
click at [458, 276] on div ".ed-element.preset-text-with-image-v4-default { ... } .ed-element.preset-column…" at bounding box center [654, 231] width 402 height 300
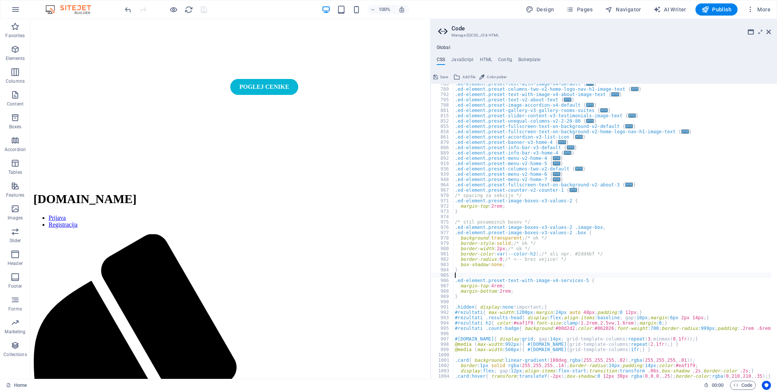
type textarea "}"
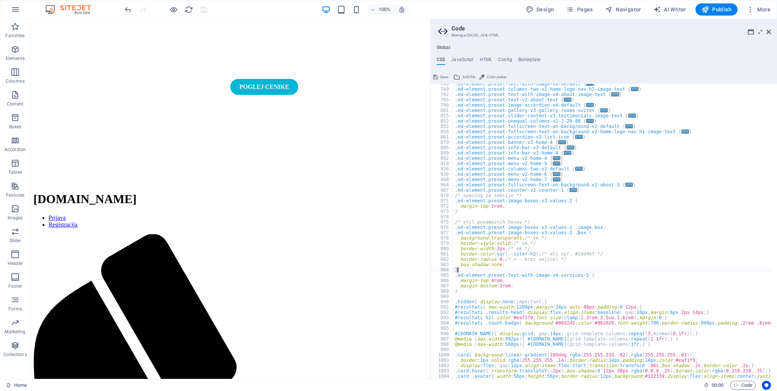
scroll to position [0, 0]
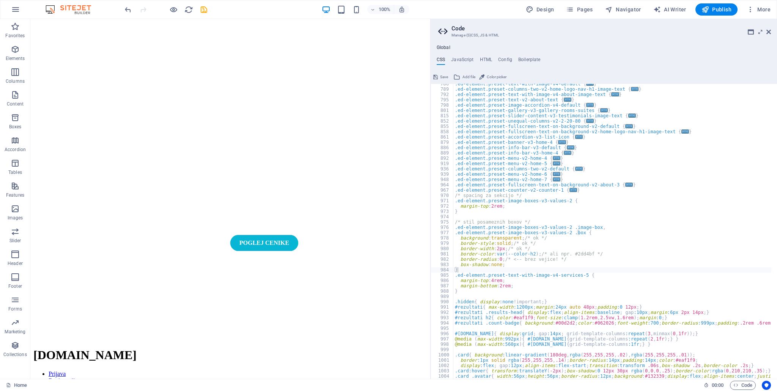
click at [441, 76] on span "Save" at bounding box center [444, 76] width 8 height 9
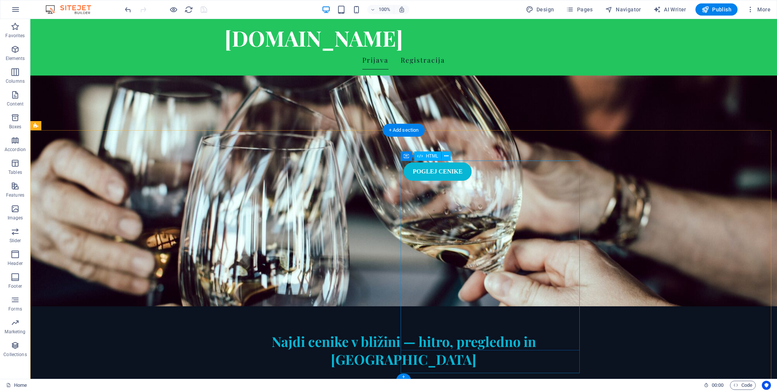
scroll to position [114, 0]
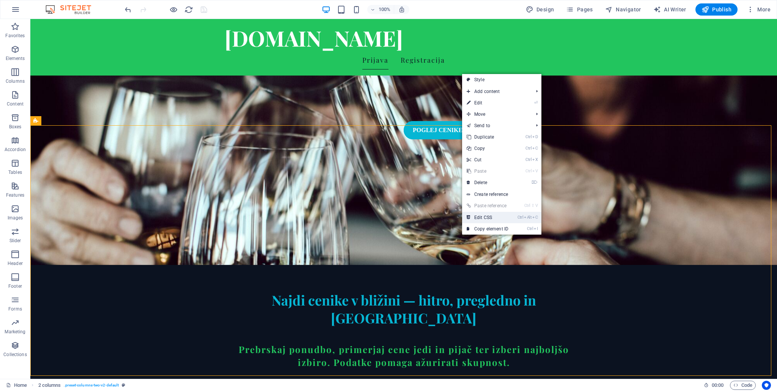
click at [491, 214] on link "Ctrl Alt C Edit CSS" at bounding box center [487, 217] width 51 height 11
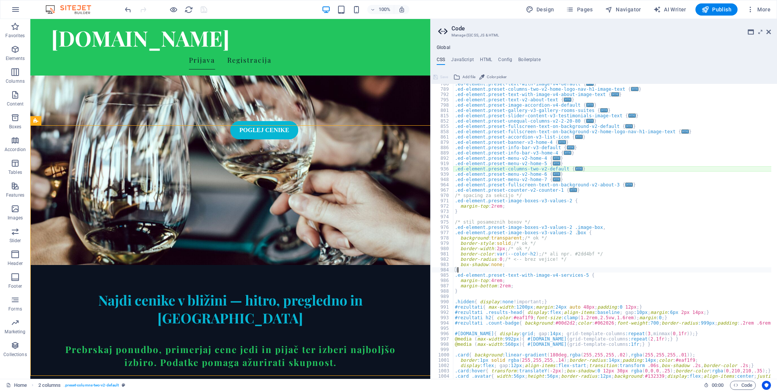
scroll to position [291, 0]
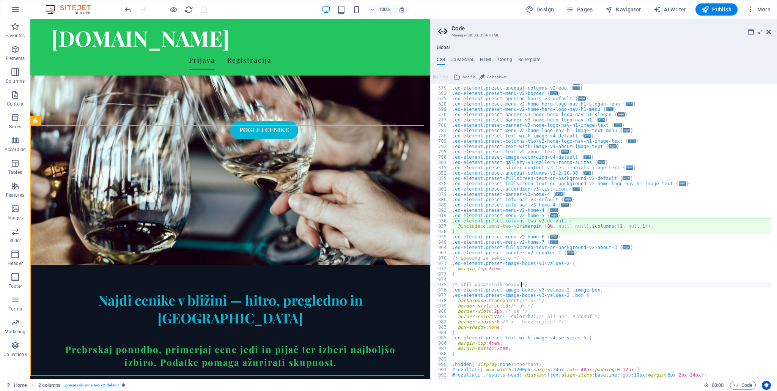
click at [594, 282] on div ".ed-element.preset-boxes-v3-icons-outside { ... } .ed-element.preset-unequal-co…" at bounding box center [652, 230] width 402 height 300
type textarea "/* stil posameznih boxov */"
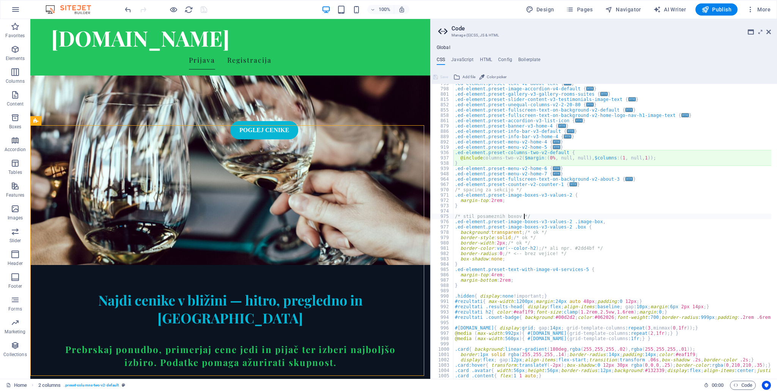
scroll to position [359, 0]
click at [456, 212] on div ".ed-element.preset-text-v2-about-text { ... } .ed-element.preset-image-accordio…" at bounding box center [654, 231] width 402 height 300
type textarea "}"
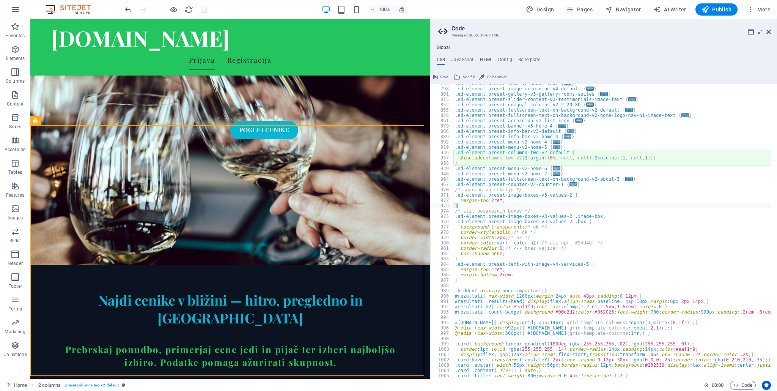
click at [468, 285] on div ".ed-element.preset-text-v2-about-text { ... } .ed-element.preset-image-accordio…" at bounding box center [654, 231] width 402 height 300
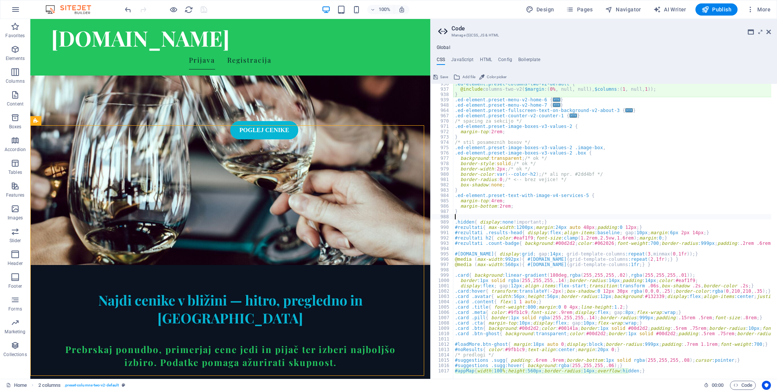
scroll to position [428, 0]
click at [647, 370] on div ".ed-element.preset-columns-two-v2-default { @include columns-two-v2 ( $margin :…" at bounding box center [654, 231] width 402 height 300
type textarea "#appMap{width:100%;height:560px;border-radius:14px;overflow:hidden;}"
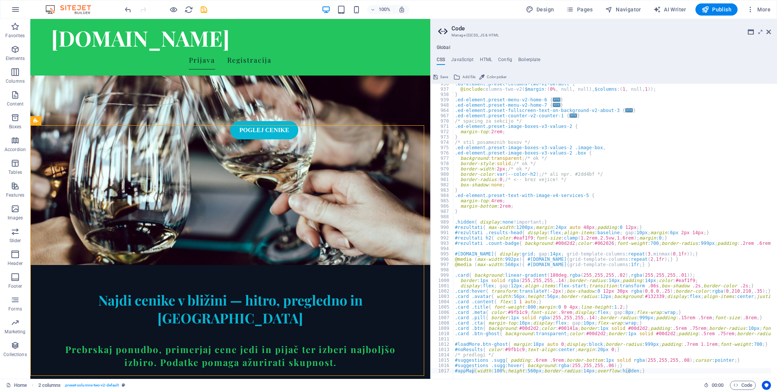
click at [444, 76] on span "Save" at bounding box center [444, 76] width 8 height 9
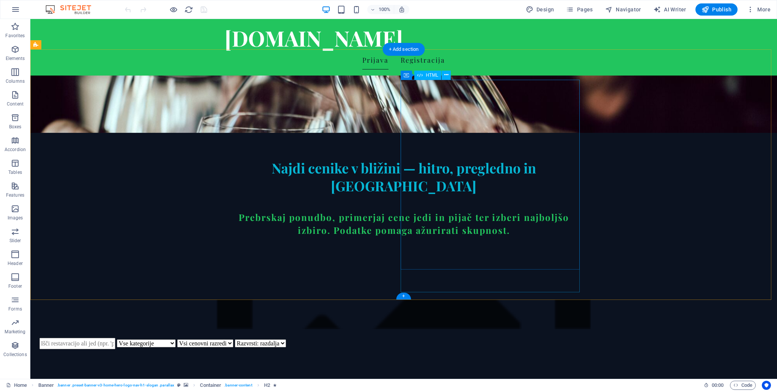
scroll to position [190, 0]
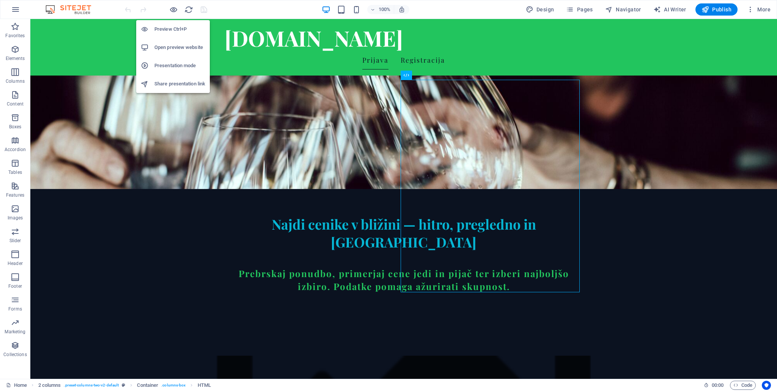
click at [177, 47] on h6 "Open preview website" at bounding box center [179, 47] width 51 height 9
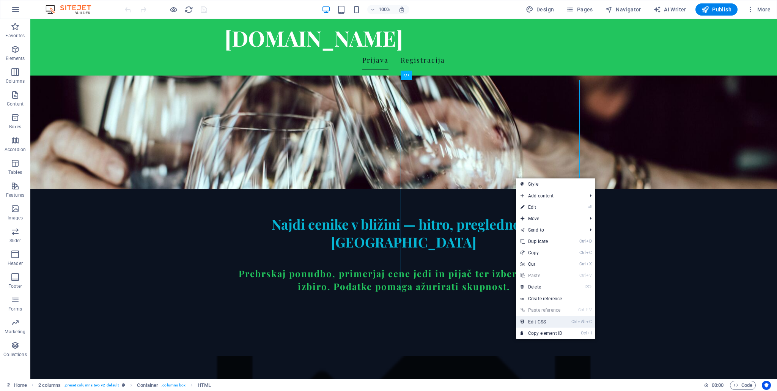
click at [540, 321] on link "Ctrl Alt C Edit CSS" at bounding box center [541, 321] width 51 height 11
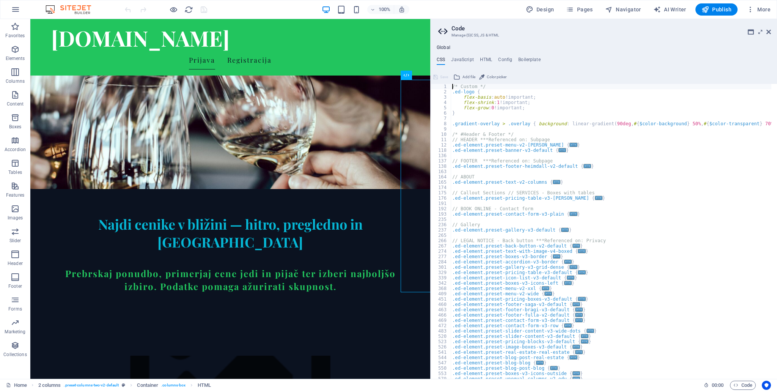
type textarea "#appMap{width:100%;height:560px;border-radius:14px;overflow:hidden;}"
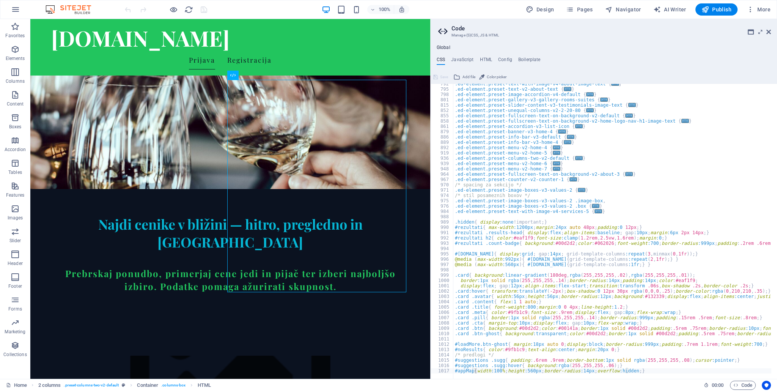
scroll to position [353, 0]
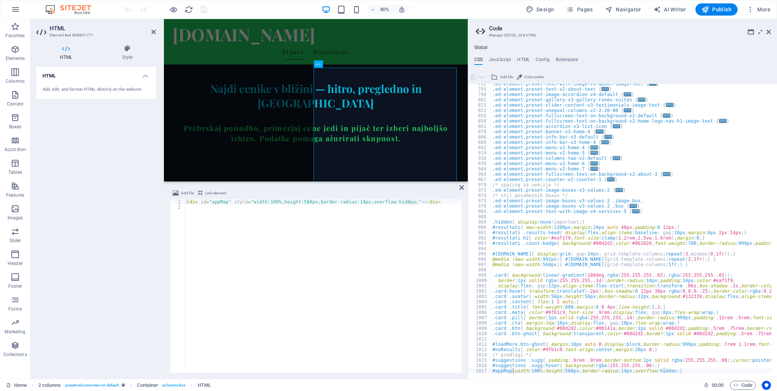
drag, startPoint x: 430, startPoint y: 245, endPoint x: 466, endPoint y: 246, distance: 35.7
click at [466, 246] on div "Home Favorites Elements Columns Content Boxes Accordion Tables Features Images …" at bounding box center [388, 199] width 777 height 360
drag, startPoint x: 401, startPoint y: 204, endPoint x: 228, endPoint y: 202, distance: 172.7
click at [228, 202] on div "< div id = "appMap" style = "width:100%;height:560px;border-radius:14px;overflo…" at bounding box center [323, 291] width 277 height 184
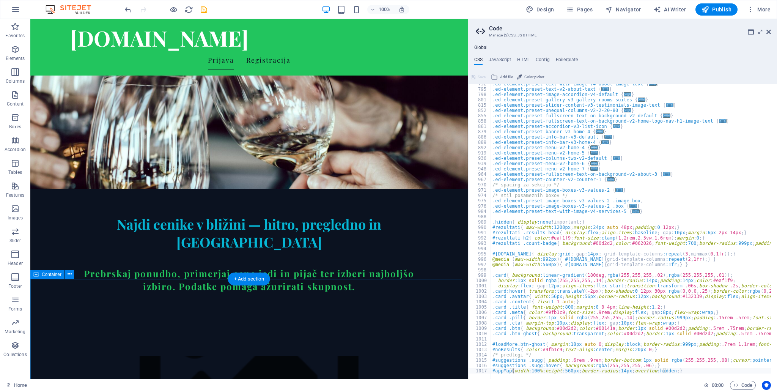
scroll to position [228, 0]
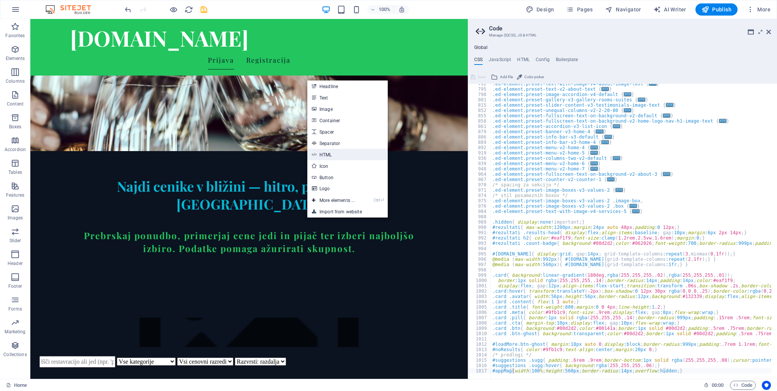
click at [333, 157] on link "HTML" at bounding box center [347, 154] width 80 height 11
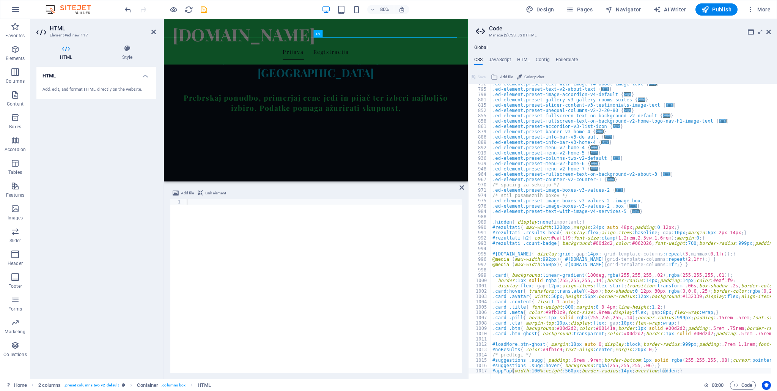
drag, startPoint x: 252, startPoint y: 210, endPoint x: 247, endPoint y: 202, distance: 9.9
click at [251, 209] on div at bounding box center [323, 291] width 277 height 184
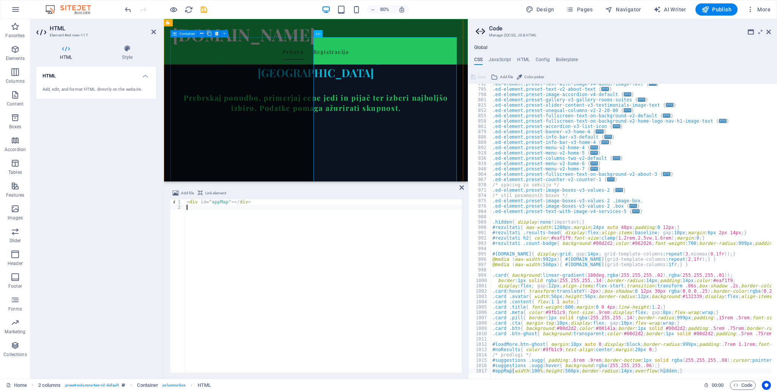
drag, startPoint x: 276, startPoint y: 180, endPoint x: 386, endPoint y: 149, distance: 114.4
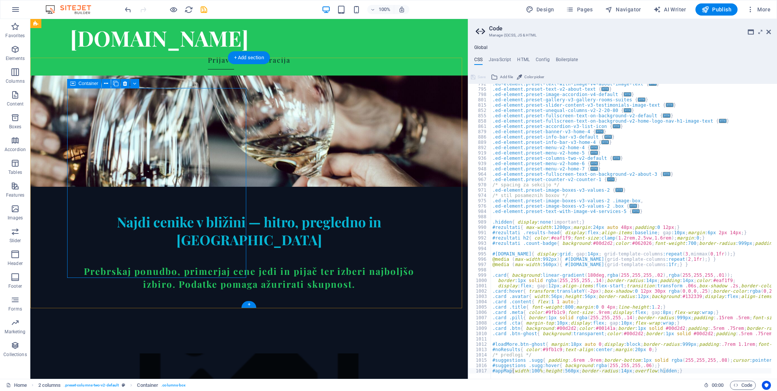
scroll to position [152, 0]
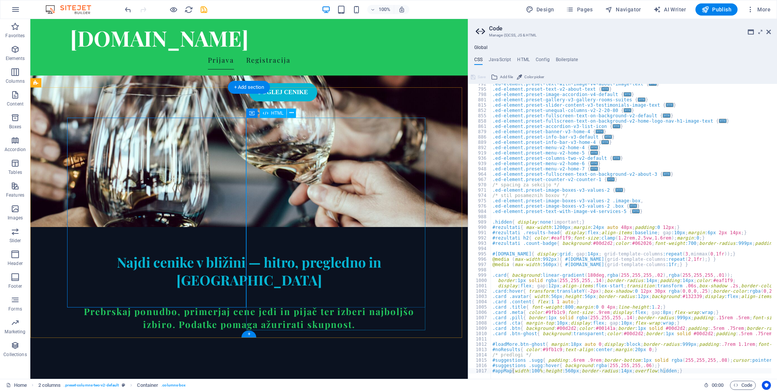
click at [497, 57] on h4 "JavaScript" at bounding box center [500, 61] width 22 height 8
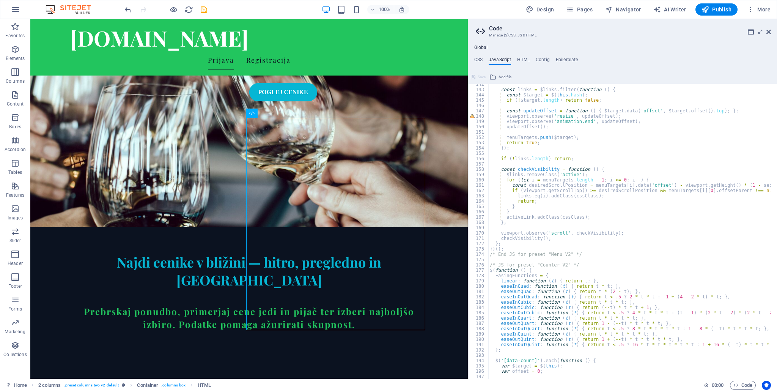
scroll to position [706, 0]
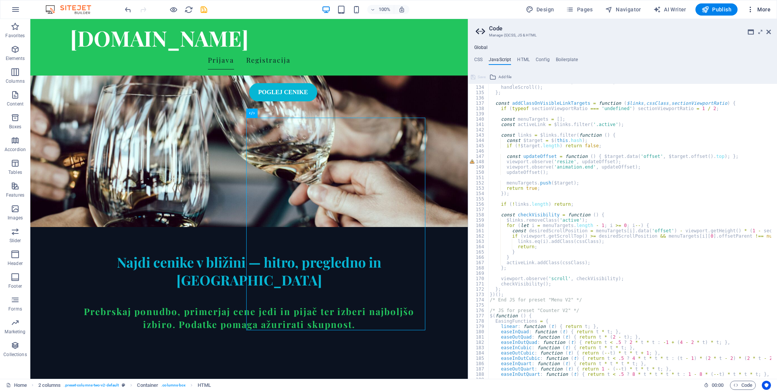
click at [751, 6] on icon "button" at bounding box center [751, 10] width 8 height 8
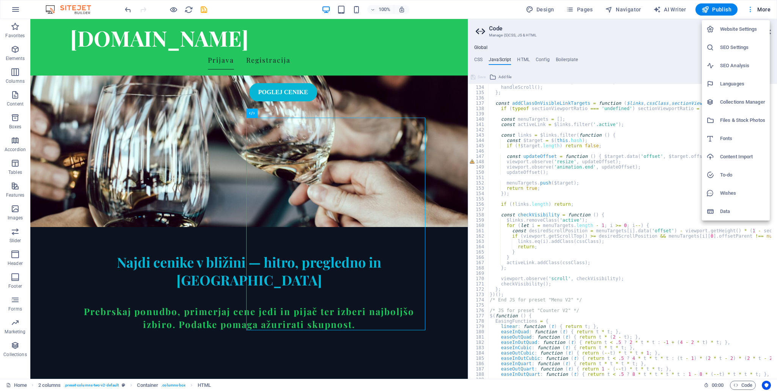
click at [751, 6] on div at bounding box center [388, 195] width 777 height 391
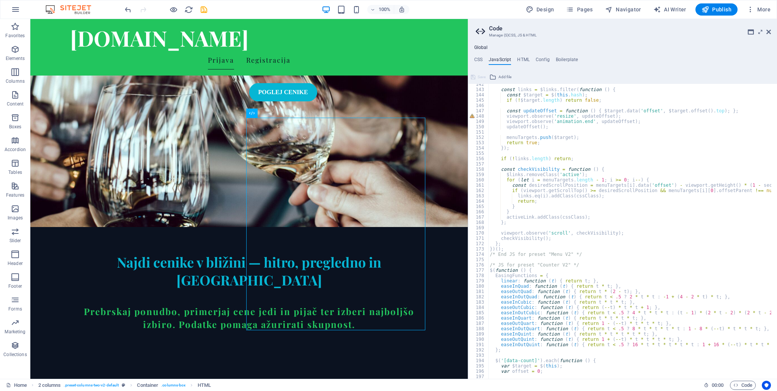
scroll to position [774, 0]
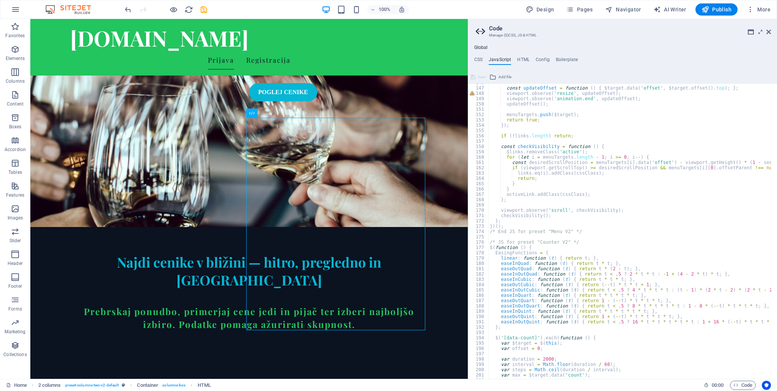
type textarea "/* JS for preset "Counter V2" */"
click at [589, 239] on div "const updateOffset = function ( ) { $target . data ( 'offset' , $target . offse…" at bounding box center [668, 230] width 361 height 300
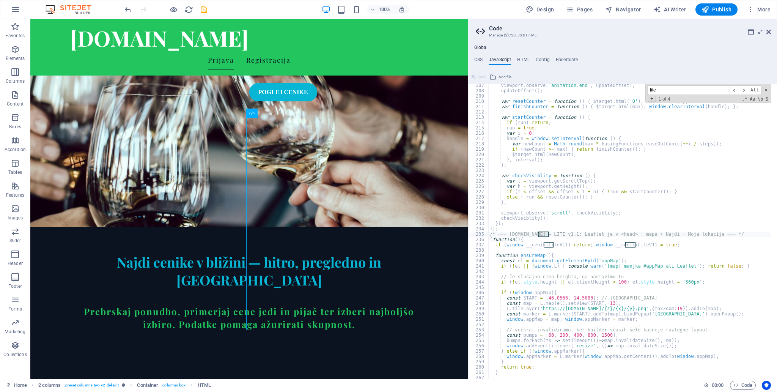
scroll to position [1050, 0]
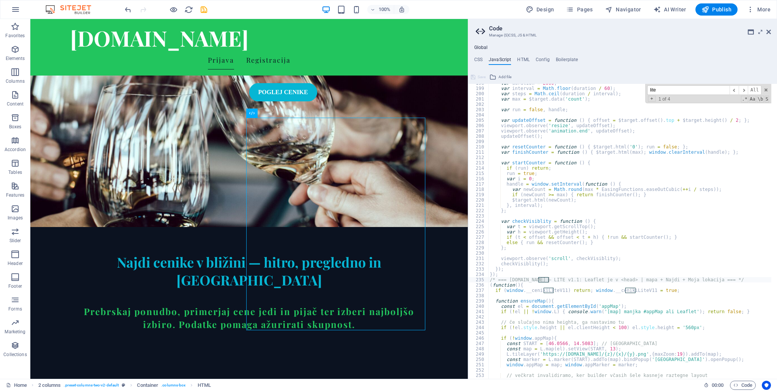
drag, startPoint x: 665, startPoint y: 94, endPoint x: 632, endPoint y: 94, distance: 33.0
click at [632, 94] on div "var duration = 2000 ; var interval = Math . floor ( duration / 60 ) ; var steps…" at bounding box center [629, 231] width 283 height 295
click at [662, 92] on input "lite" at bounding box center [688, 89] width 82 height 9
drag, startPoint x: 660, startPoint y: 91, endPoint x: 636, endPoint y: 91, distance: 23.9
click at [636, 91] on div "var duration = 2000 ; var interval = Math . floor ( duration / 60 ) ; var steps…" at bounding box center [629, 231] width 283 height 295
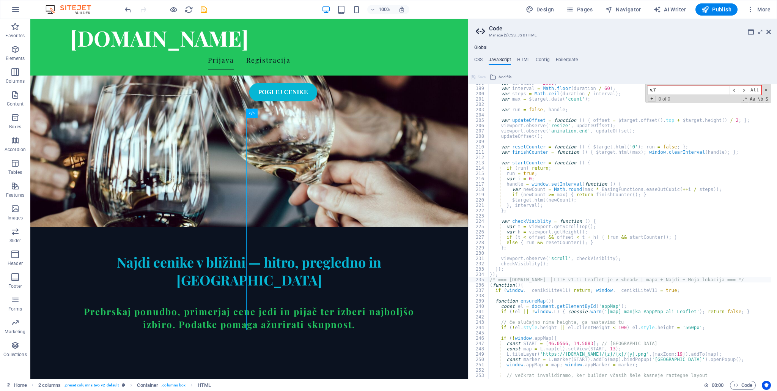
drag, startPoint x: 660, startPoint y: 89, endPoint x: 641, endPoint y: 90, distance: 19.0
click at [641, 90] on div "var duration = 2000 ; var interval = Math . floor ( duration / 60 ) ; var steps…" at bounding box center [629, 231] width 283 height 295
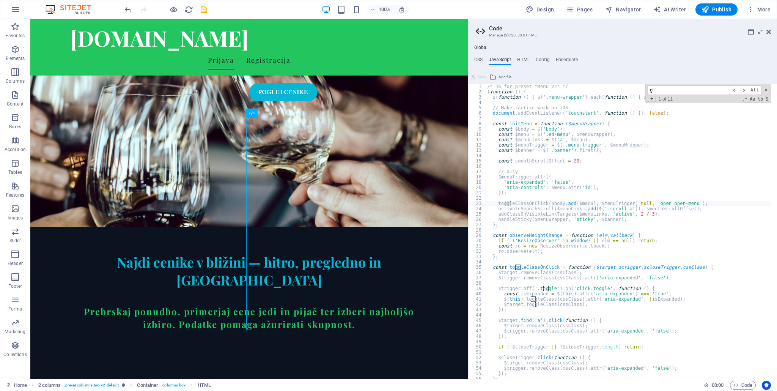
scroll to position [0, 0]
type input "g"
click at [768, 90] on span at bounding box center [766, 89] width 5 height 5
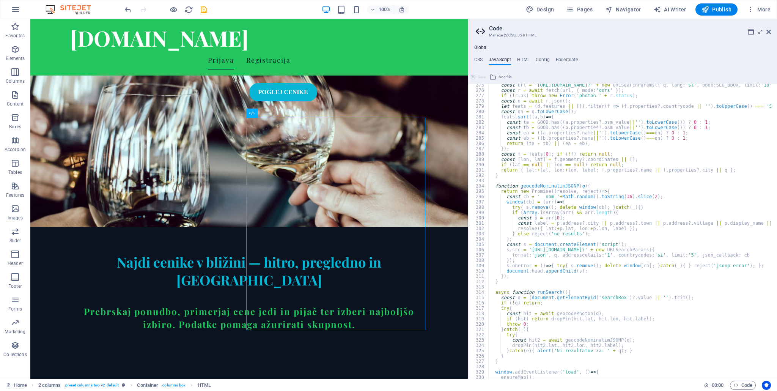
scroll to position [1596, 0]
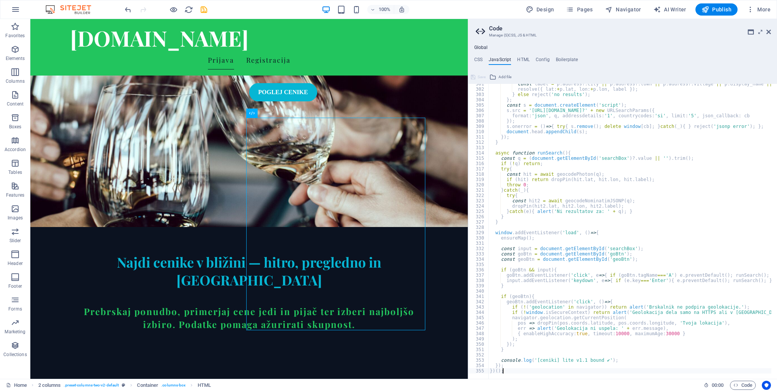
click at [504, 368] on div "const label = p . address ?. city || p . address ?. town || p . address ?. vill…" at bounding box center [668, 231] width 361 height 300
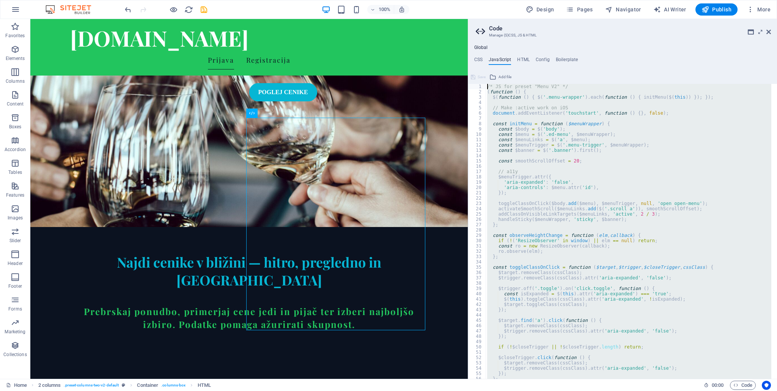
scroll to position [0, 0]
drag, startPoint x: 504, startPoint y: 368, endPoint x: 475, endPoint y: 28, distance: 341.2
click at [475, 28] on aside "Code Manage (S)CSS, JS & HTML Global CSS JavaScript HTML Config Boilerplate #ap…" at bounding box center [622, 199] width 309 height 360
type textarea "/* JS for preset "Menu V2" */ (function () {"
click at [767, 31] on icon at bounding box center [769, 32] width 5 height 6
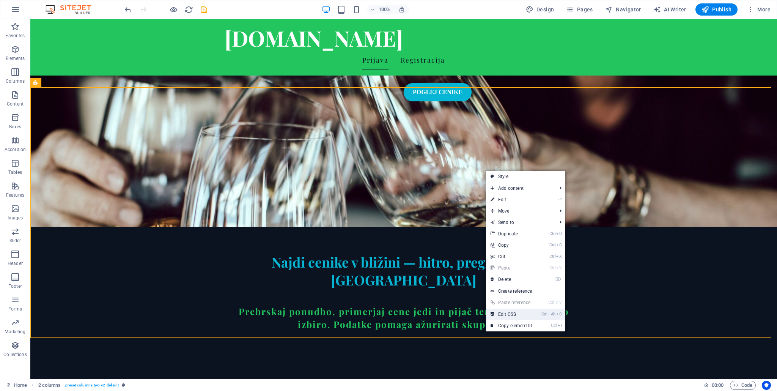
click at [536, 318] on link "Ctrl Alt C Edit CSS" at bounding box center [511, 314] width 51 height 11
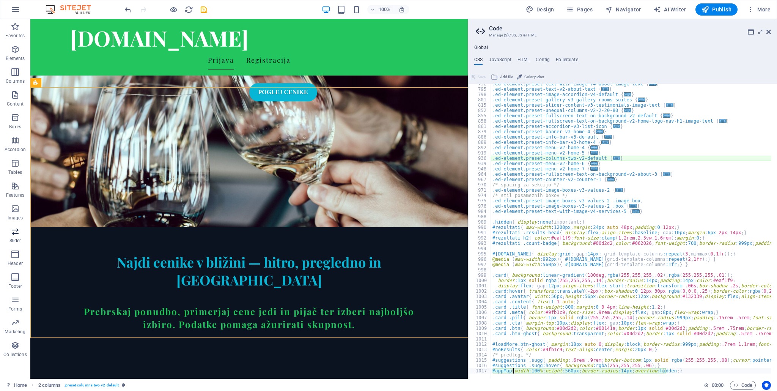
scroll to position [291, 0]
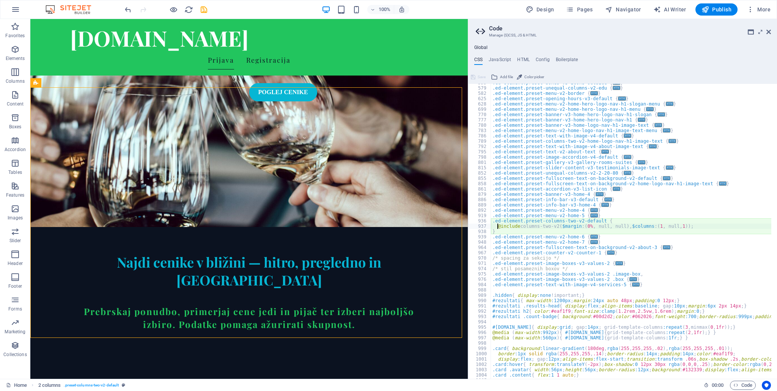
click at [528, 225] on div ".ed-element.preset-boxes-v3-icons-outside { ... } .ed-element.preset-unequal-co…" at bounding box center [692, 230] width 402 height 300
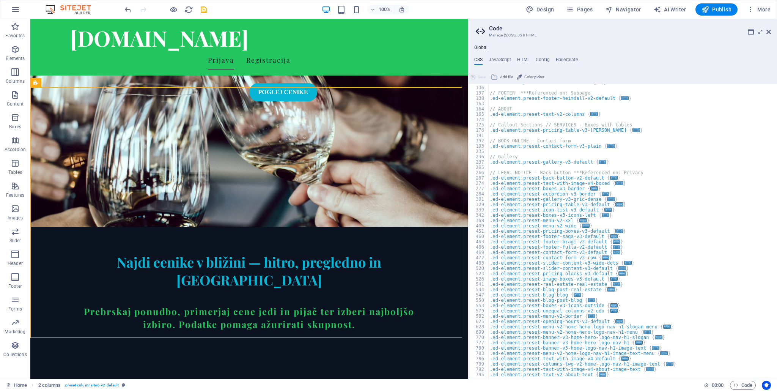
scroll to position [45, 0]
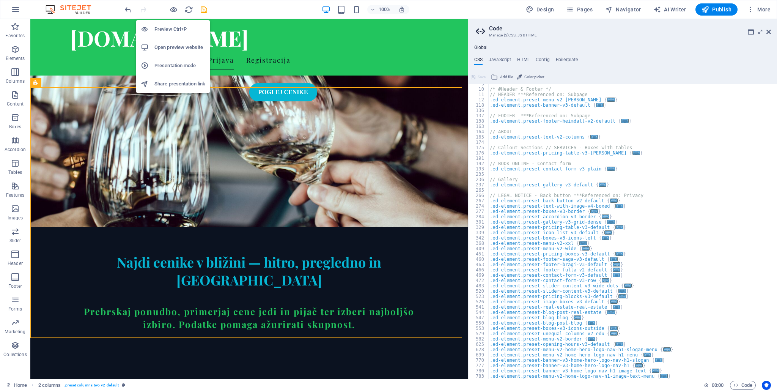
click at [179, 44] on h6 "Open preview website" at bounding box center [179, 47] width 51 height 9
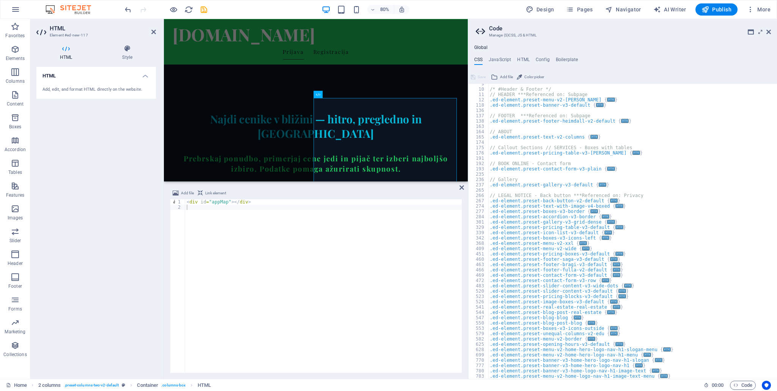
click at [251, 198] on div "Add file Link element" at bounding box center [316, 194] width 292 height 11
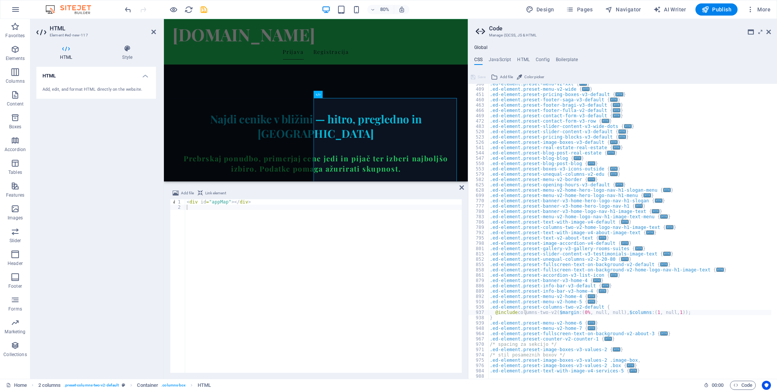
scroll to position [364, 0]
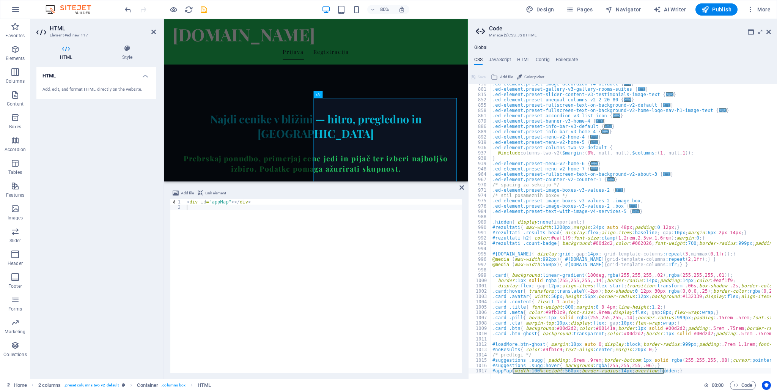
drag, startPoint x: 513, startPoint y: 371, endPoint x: 665, endPoint y: 373, distance: 151.4
click at [665, 373] on div at bounding box center [692, 375] width 402 height 8
click at [662, 364] on div ".ed-element.preset-image-accordion-v4-default { ... } .ed-element.preset-galler…" at bounding box center [692, 231] width 402 height 300
click at [550, 277] on div ".ed-element.preset-image-accordion-v4-default { ... } .ed-element.preset-galler…" at bounding box center [692, 231] width 402 height 300
type textarea ".card{ background:linear-gradient(180deg,rgba(255,255,255,.02),rgba(255,255,255…"
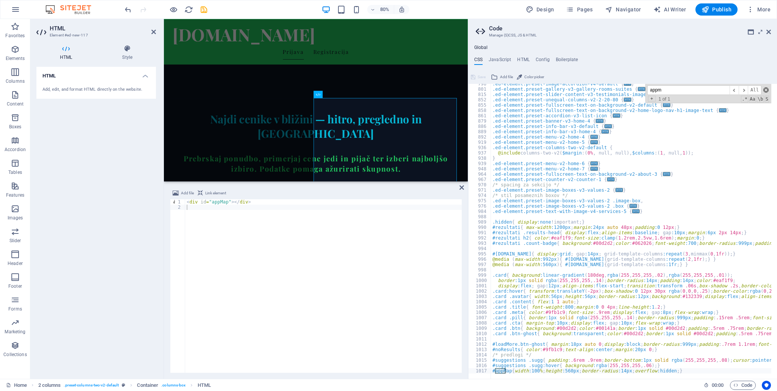
type input "appm"
click at [764, 91] on span at bounding box center [766, 89] width 5 height 5
type textarea "#appMap{width:100%;height:560px;border-radius:14px;overflow:hidden;}"
click at [464, 190] on icon at bounding box center [462, 187] width 5 height 6
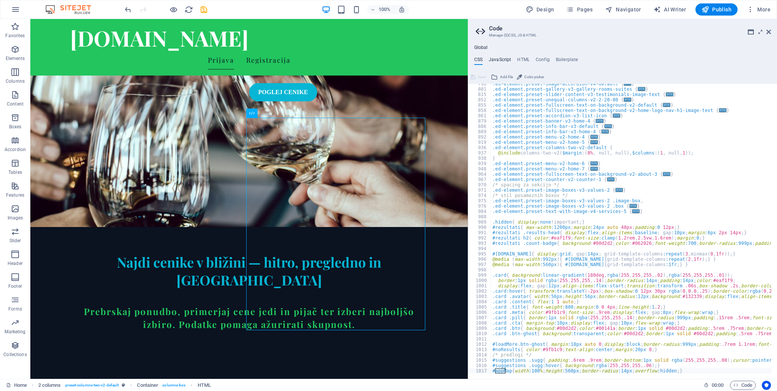
click at [498, 55] on div "Global CSS JavaScript HTML Config Boilerplate #appMap{width:100%;height:560px;b…" at bounding box center [622, 212] width 309 height 334
click at [498, 63] on h4 "JavaScript" at bounding box center [500, 61] width 22 height 8
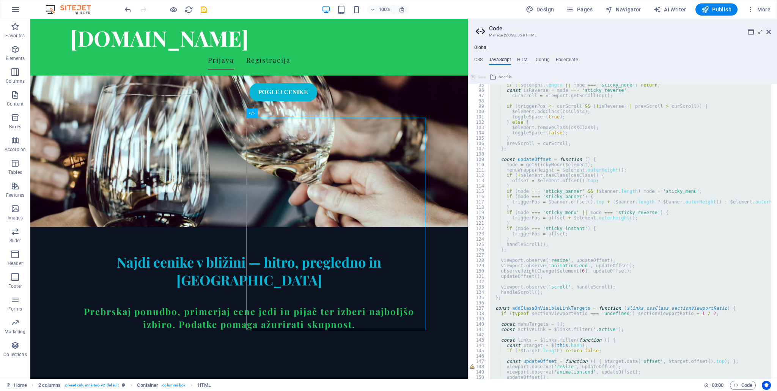
click at [557, 305] on div "if ( ! $element . length || mode === 'sticky_none' ) return ; const isReverse =…" at bounding box center [629, 231] width 283 height 295
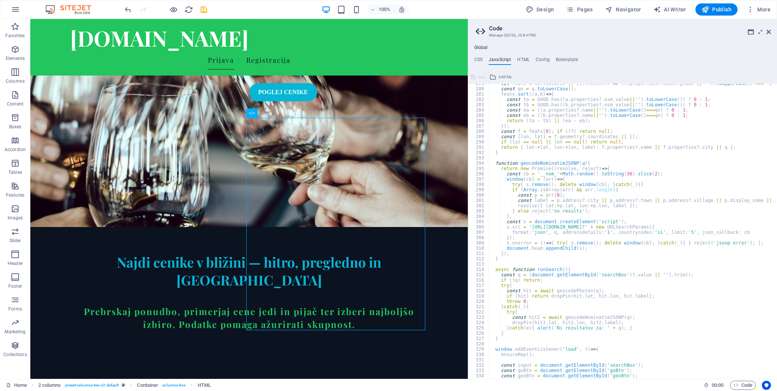
scroll to position [1596, 0]
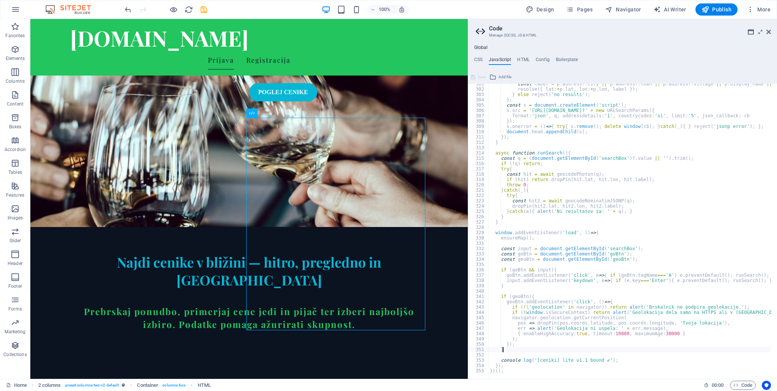
click at [517, 350] on div "const label = p . address ?. city || p . address ?. town || p . address ?. vill…" at bounding box center [668, 231] width 361 height 300
type textarea "}"
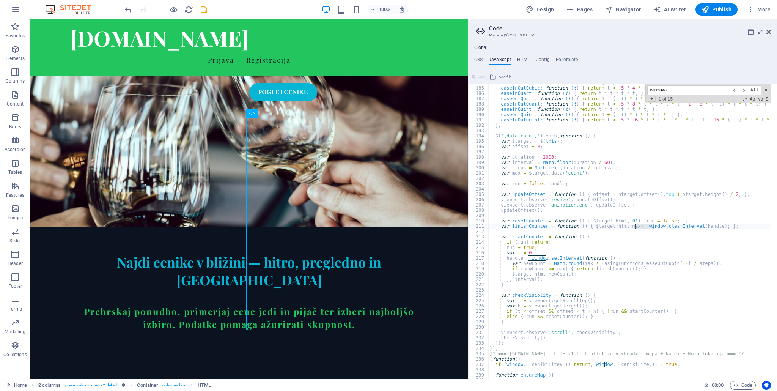
scroll to position [1162, 0]
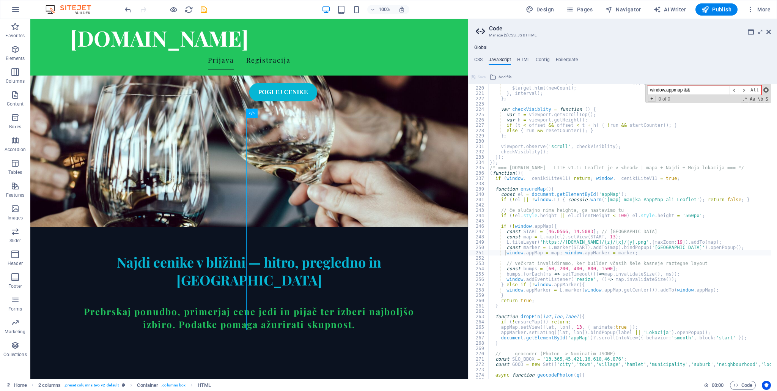
type input "window.appmap &&"
click at [766, 91] on span at bounding box center [766, 89] width 5 height 5
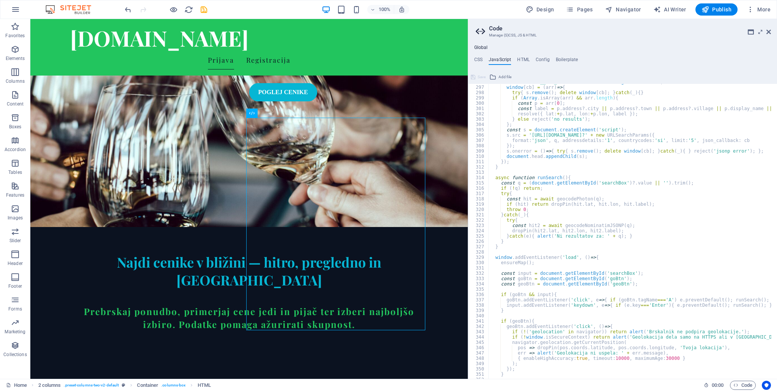
scroll to position [1596, 0]
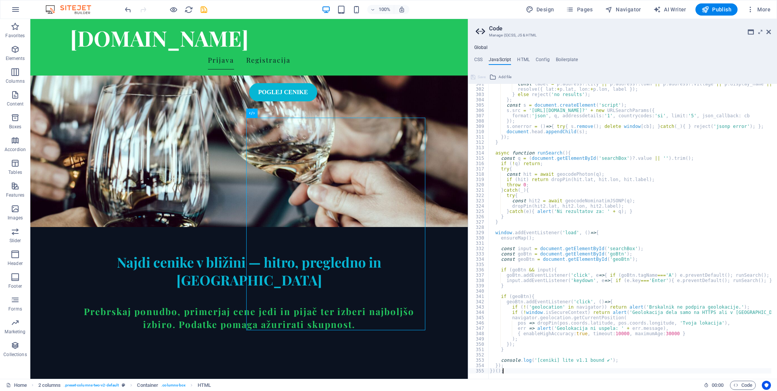
click at [509, 370] on div "const label = p . address ?. city || p . address ?. town || p . address ?. vill…" at bounding box center [668, 231] width 361 height 300
type textarea "})();"
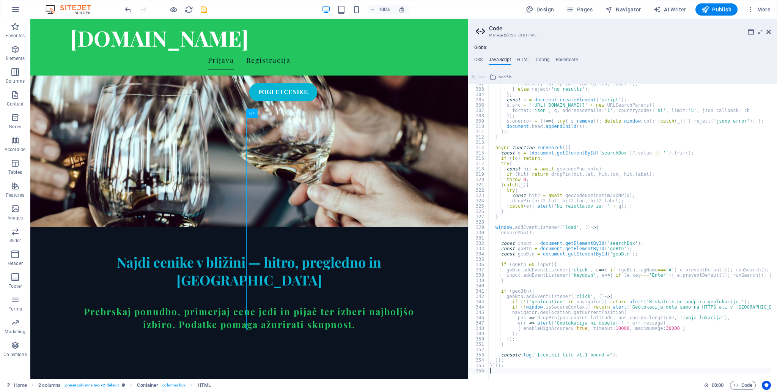
paste textarea
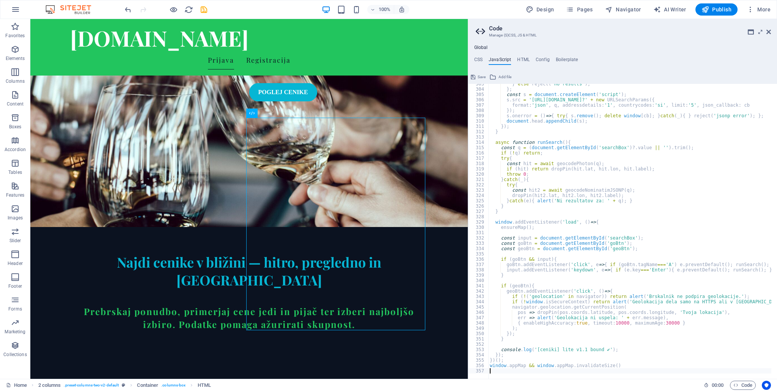
scroll to position [1607, 0]
click at [477, 76] on button "Save" at bounding box center [478, 76] width 17 height 9
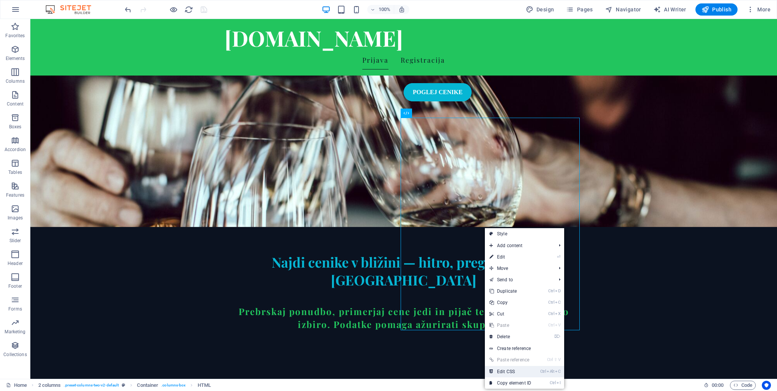
click at [520, 372] on link "Ctrl Alt C Edit CSS" at bounding box center [510, 371] width 51 height 11
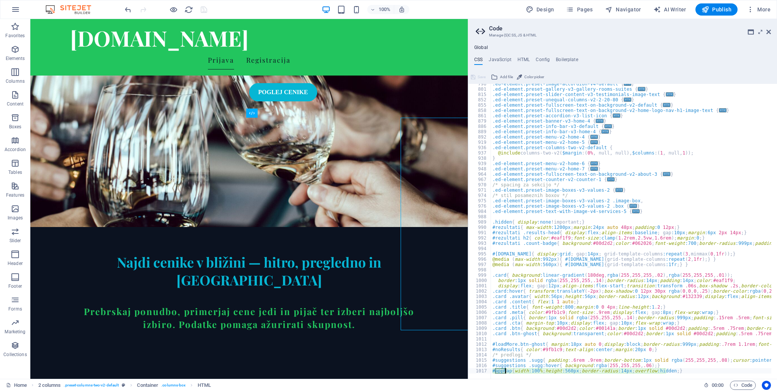
scroll to position [364, 0]
click at [498, 63] on h4 "JavaScript" at bounding box center [500, 61] width 22 height 8
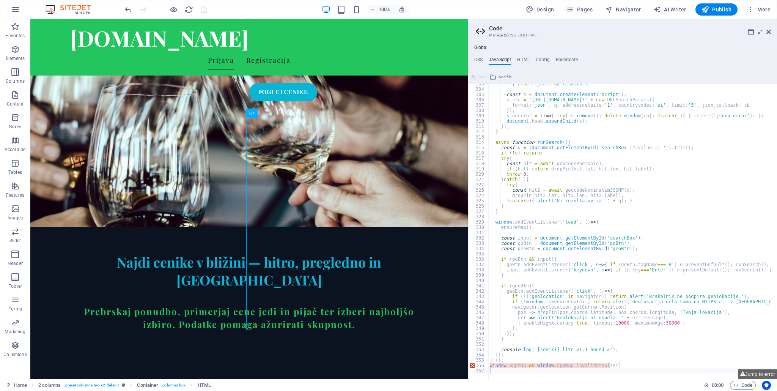
click at [616, 363] on div "} else reject ( 'no results' ) ; } ; const s = document . createElement ( 'scri…" at bounding box center [668, 231] width 361 height 300
drag, startPoint x: 618, startPoint y: 363, endPoint x: 489, endPoint y: 370, distance: 129.2
click at [487, 370] on div "window.appMap && window.appMap.invalidateSize() 303 304 305 306 307 308 309 310…" at bounding box center [622, 231] width 309 height 295
click at [619, 371] on div "} else reject ( 'no results' ) ; } ; const s = document . createElement ( 'scri…" at bounding box center [668, 231] width 361 height 300
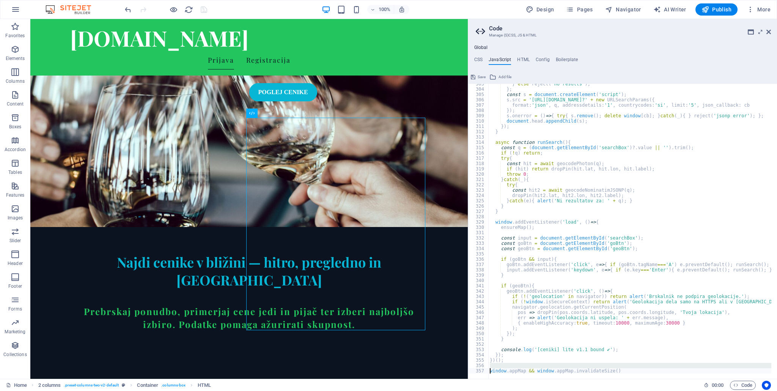
type textarea "window.appMap && window.appMap.invalidateSize()"
drag, startPoint x: 615, startPoint y: 371, endPoint x: 468, endPoint y: 373, distance: 146.9
click at [468, 373] on aside "Code Manage (S)CSS, JS & HTML Global CSS JavaScript HTML Config Boilerplate #ap…" at bounding box center [622, 199] width 309 height 360
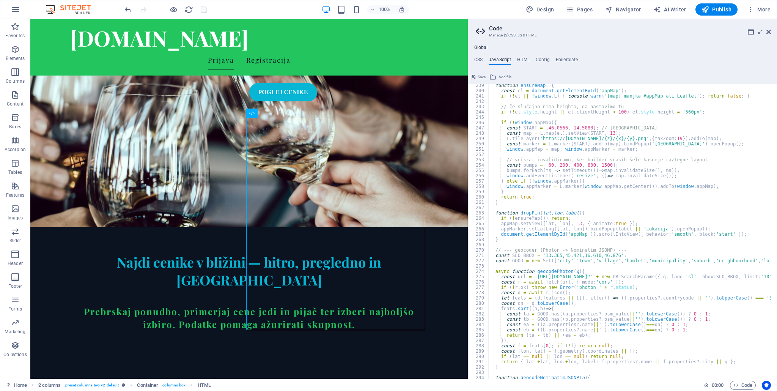
scroll to position [1174, 0]
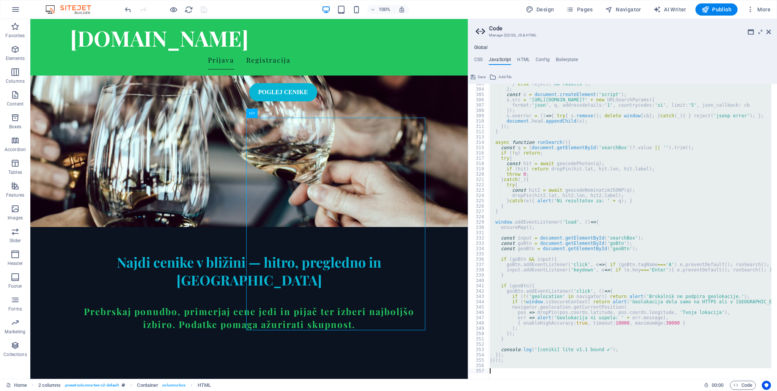
drag, startPoint x: 490, startPoint y: 154, endPoint x: 575, endPoint y: 391, distance: 251.9
click at [575, 379] on div "Home Favorites Elements Columns Content Boxes Accordion Tables Features Images …" at bounding box center [388, 199] width 777 height 360
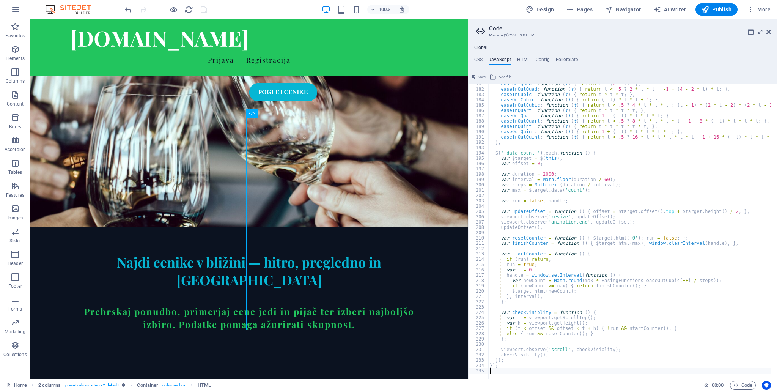
scroll to position [959, 0]
click at [473, 71] on div "Save Add file" at bounding box center [622, 76] width 309 height 11
click at [477, 76] on button "Save" at bounding box center [478, 76] width 17 height 9
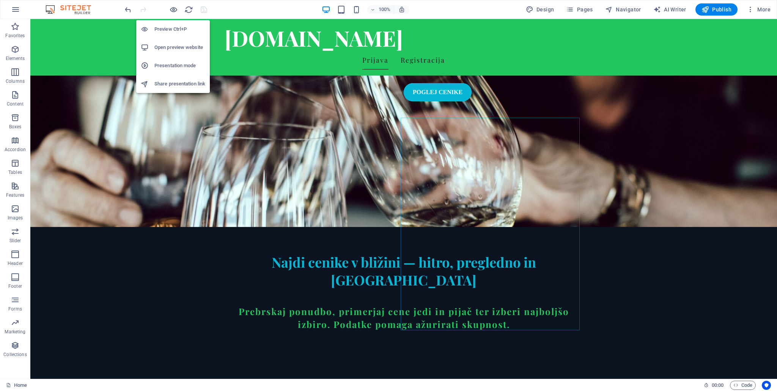
click at [180, 46] on h6 "Open preview website" at bounding box center [179, 47] width 51 height 9
